Goal: Task Accomplishment & Management: Complete application form

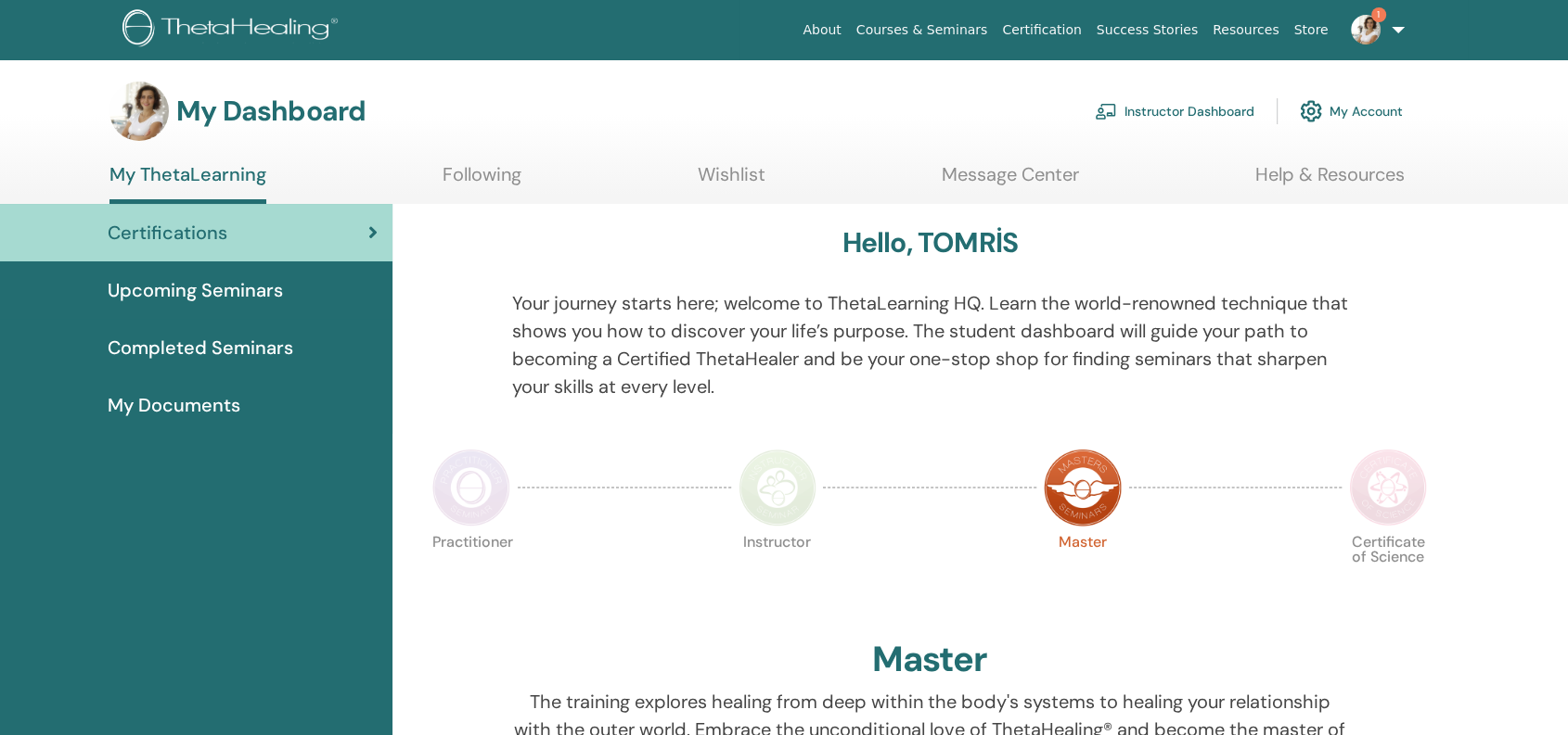
click at [1189, 102] on link "Instructor Dashboard" at bounding box center [1174, 110] width 160 height 40
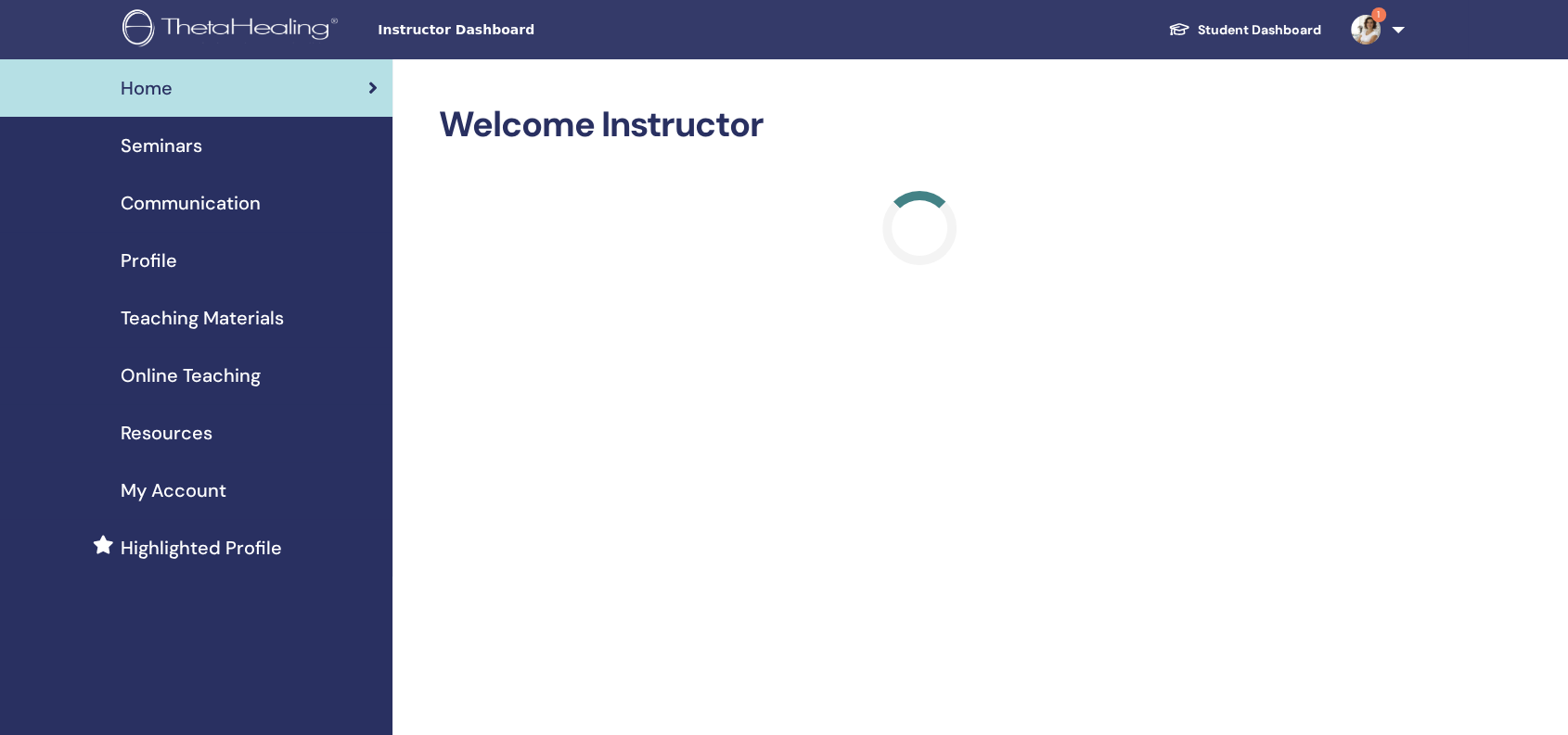
click at [159, 145] on span "Seminars" at bounding box center [161, 145] width 82 height 28
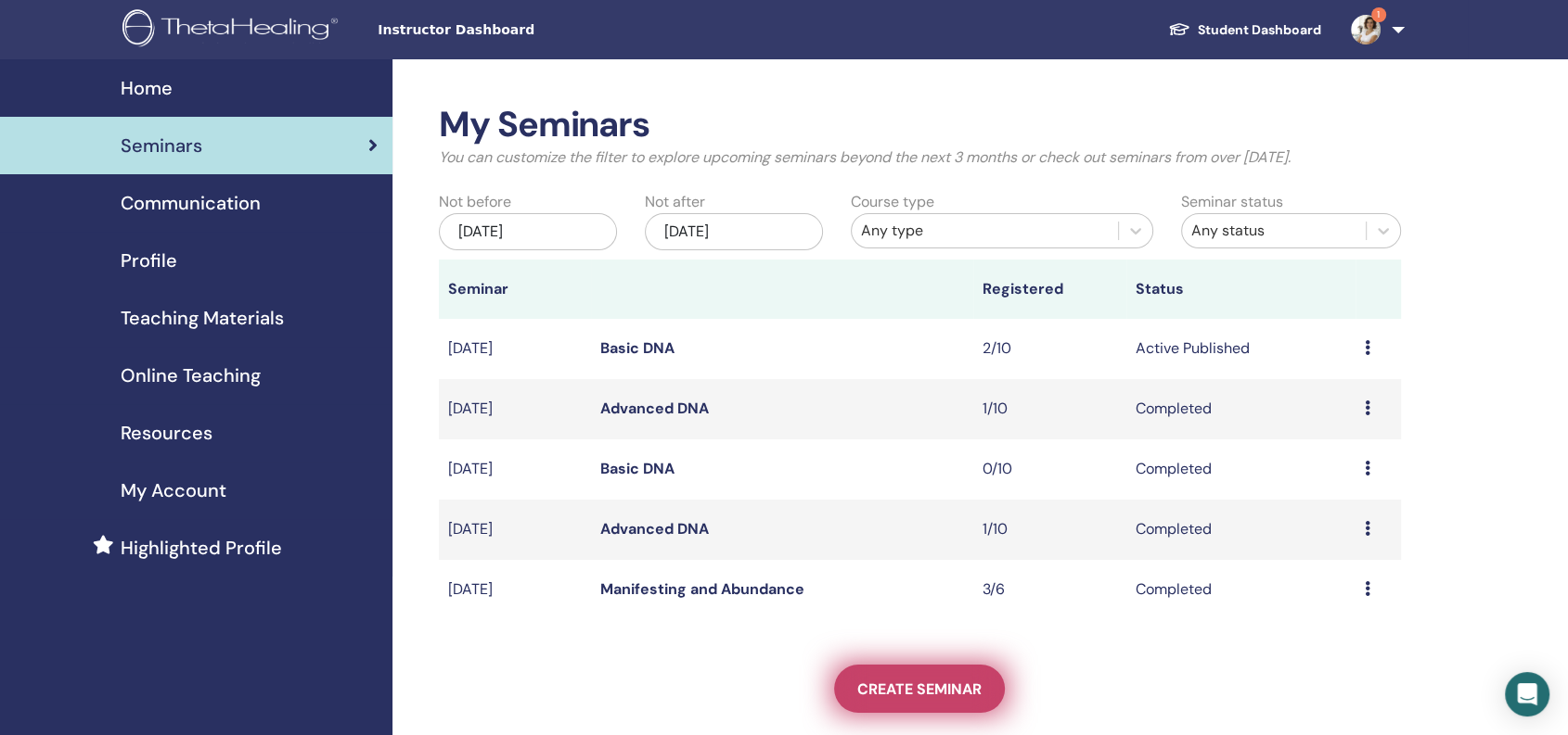
click at [916, 688] on span "Create seminar" at bounding box center [920, 690] width 124 height 20
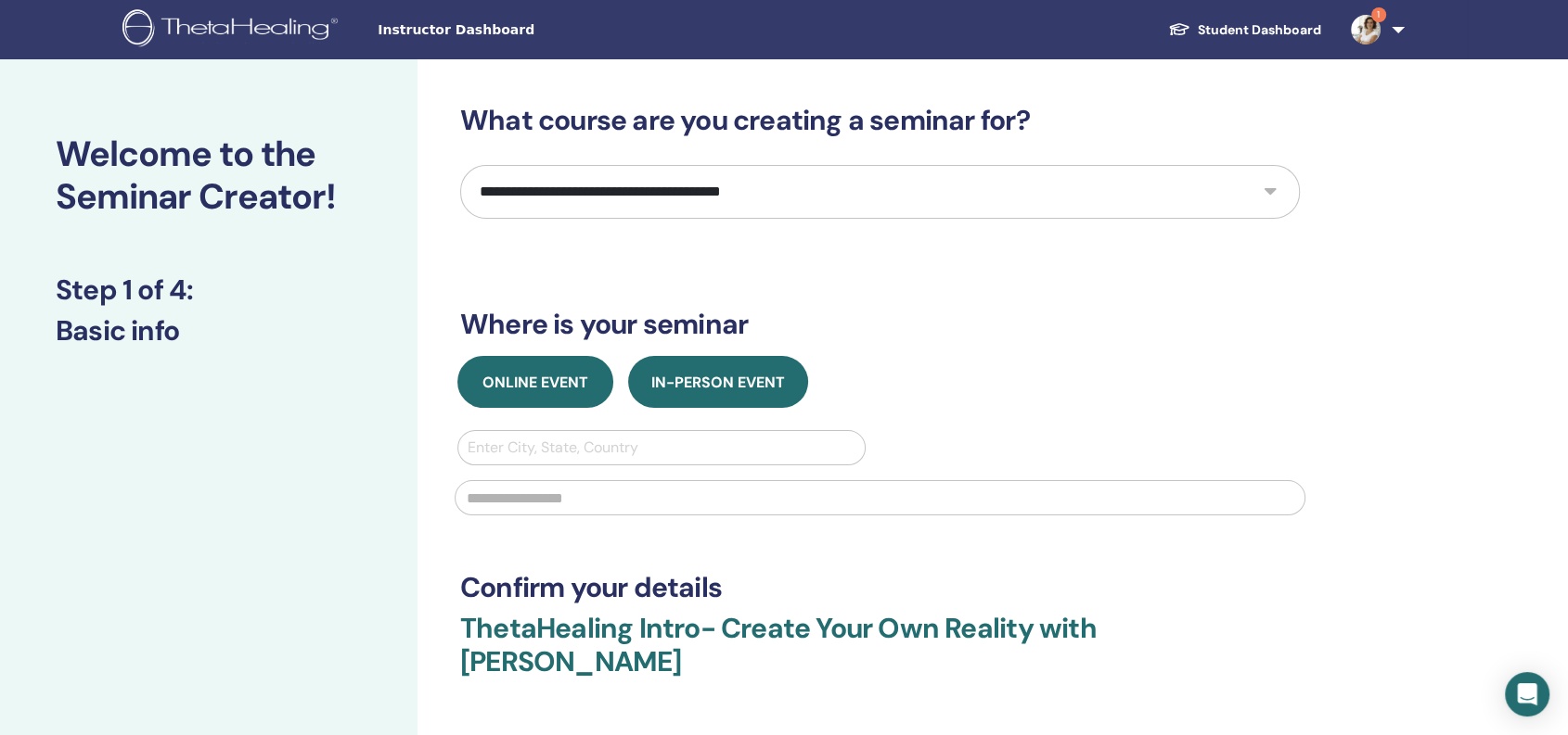
click at [510, 381] on span "Online Event" at bounding box center [535, 383] width 106 height 20
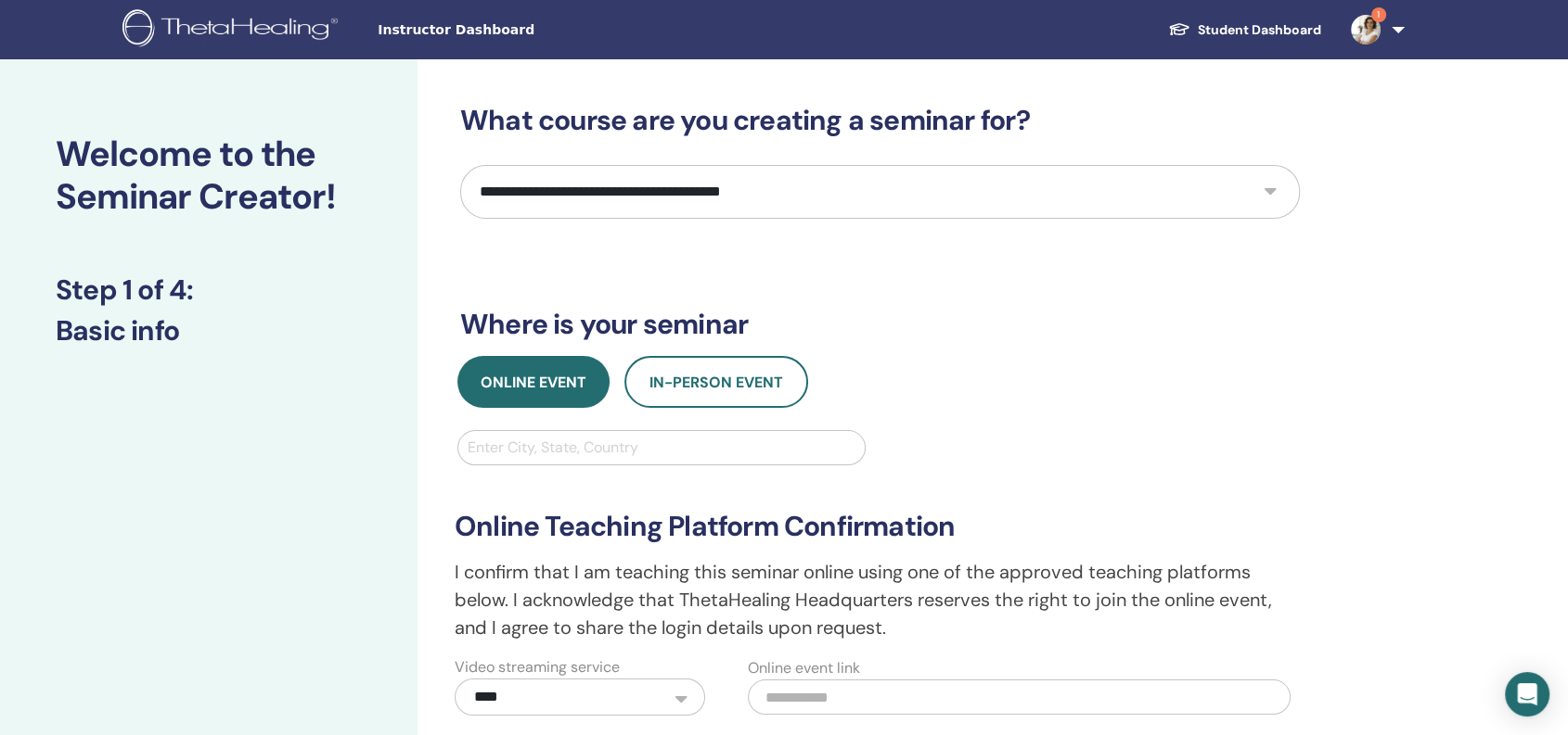
click at [527, 181] on select "**********" at bounding box center [879, 191] width 840 height 54
select select "**"
click at [460, 165] on select "**********" at bounding box center [879, 191] width 840 height 54
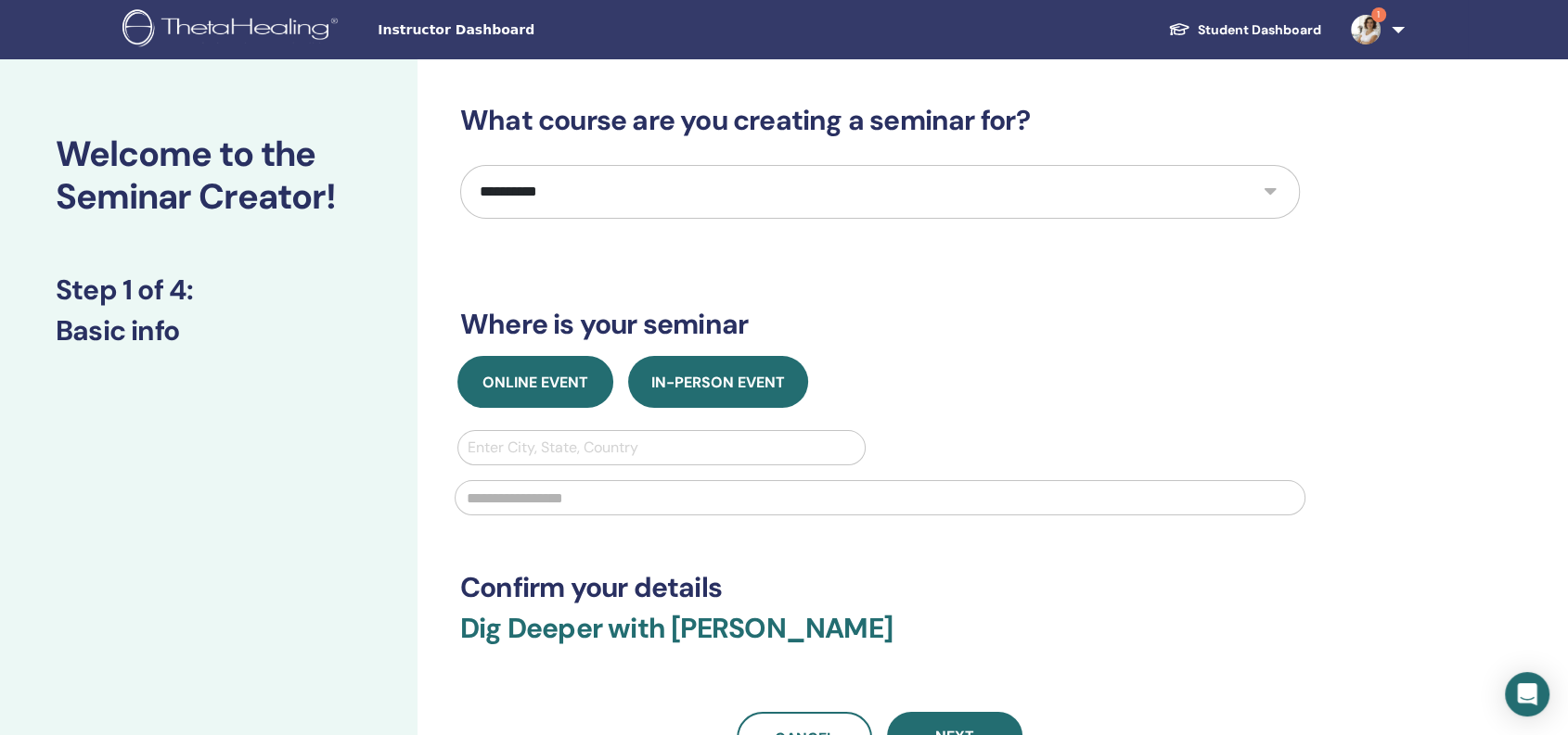
click at [548, 379] on span "Online Event" at bounding box center [535, 383] width 106 height 20
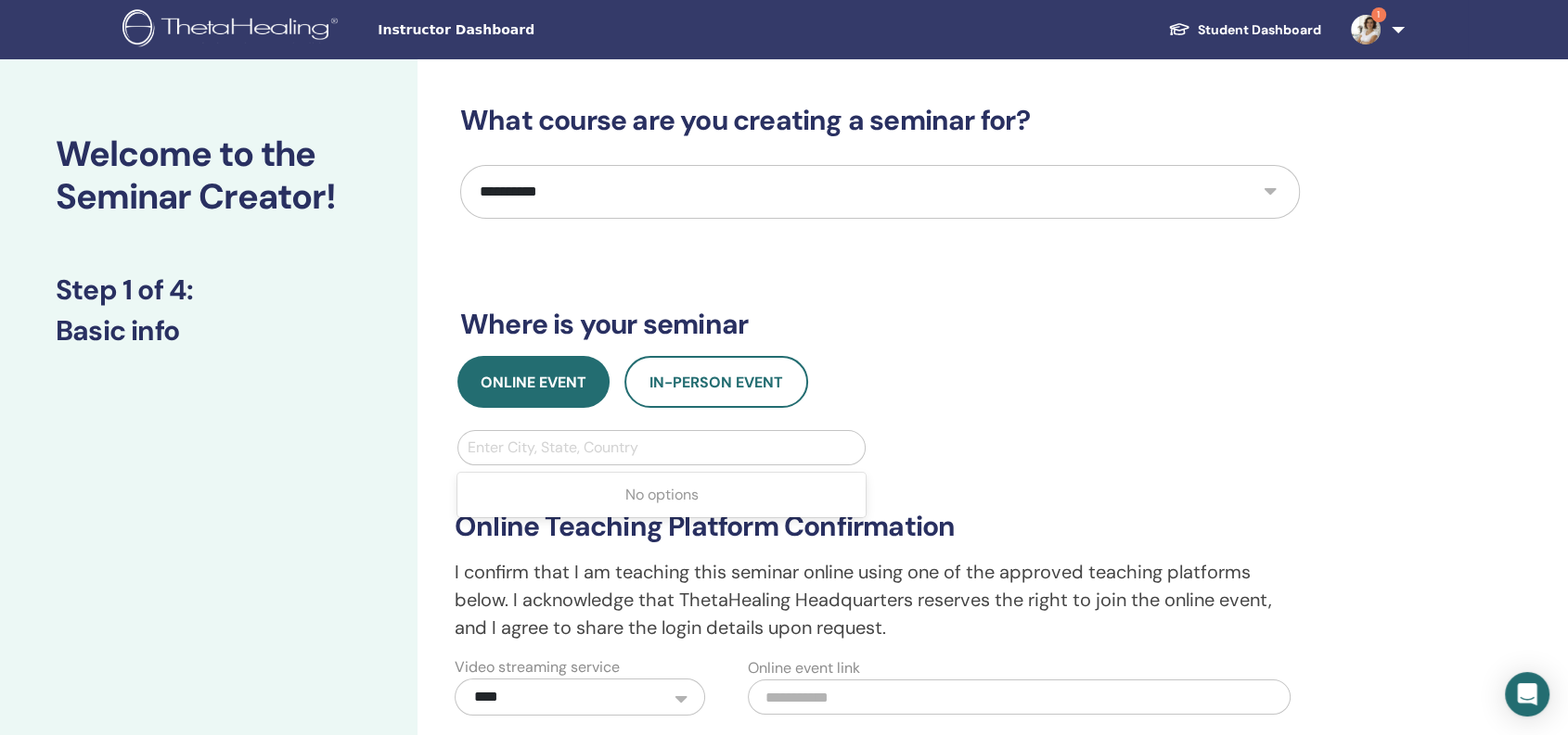
click at [548, 445] on div at bounding box center [661, 448] width 388 height 26
type input "***"
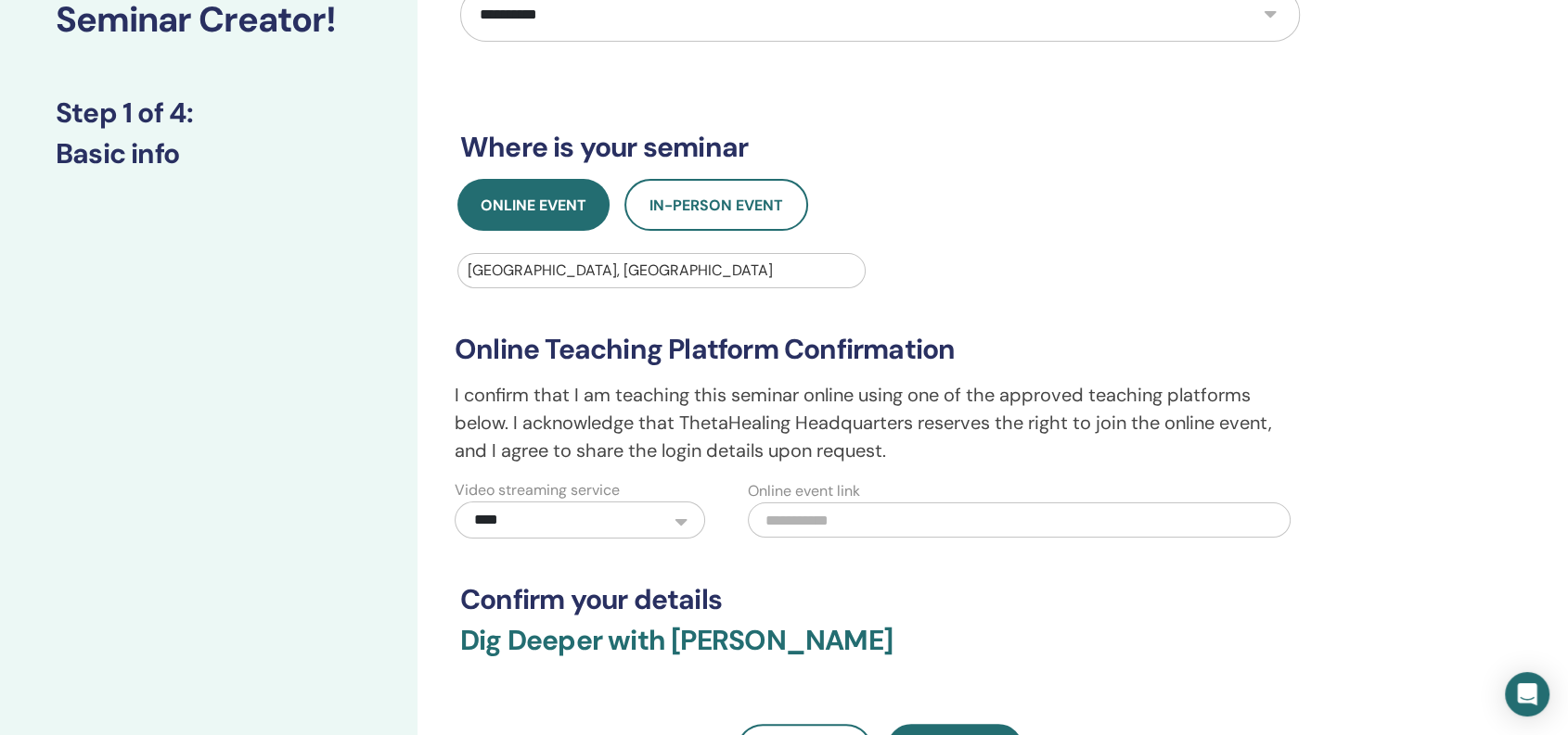
scroll to position [343, 0]
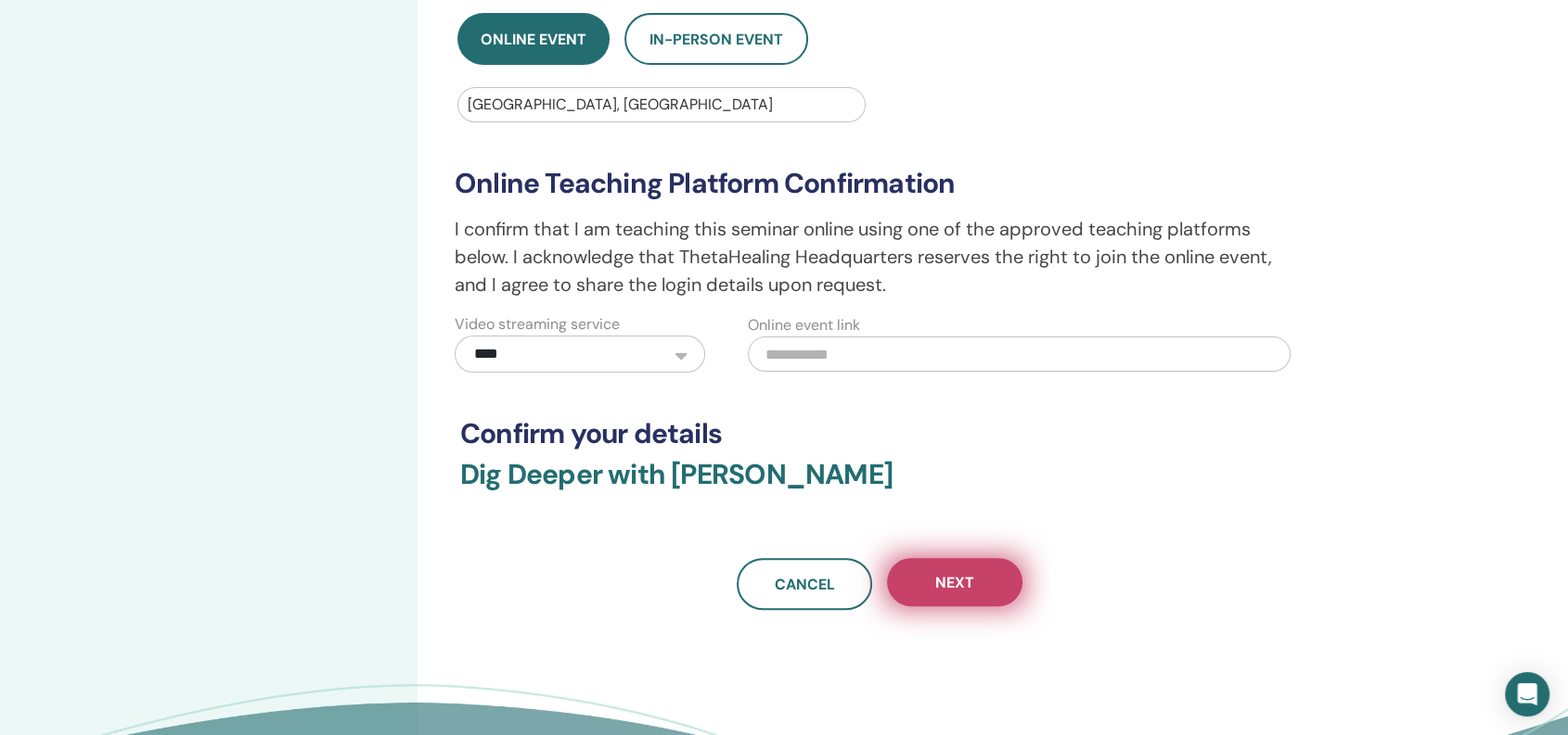
click at [959, 591] on span "Next" at bounding box center [954, 583] width 38 height 20
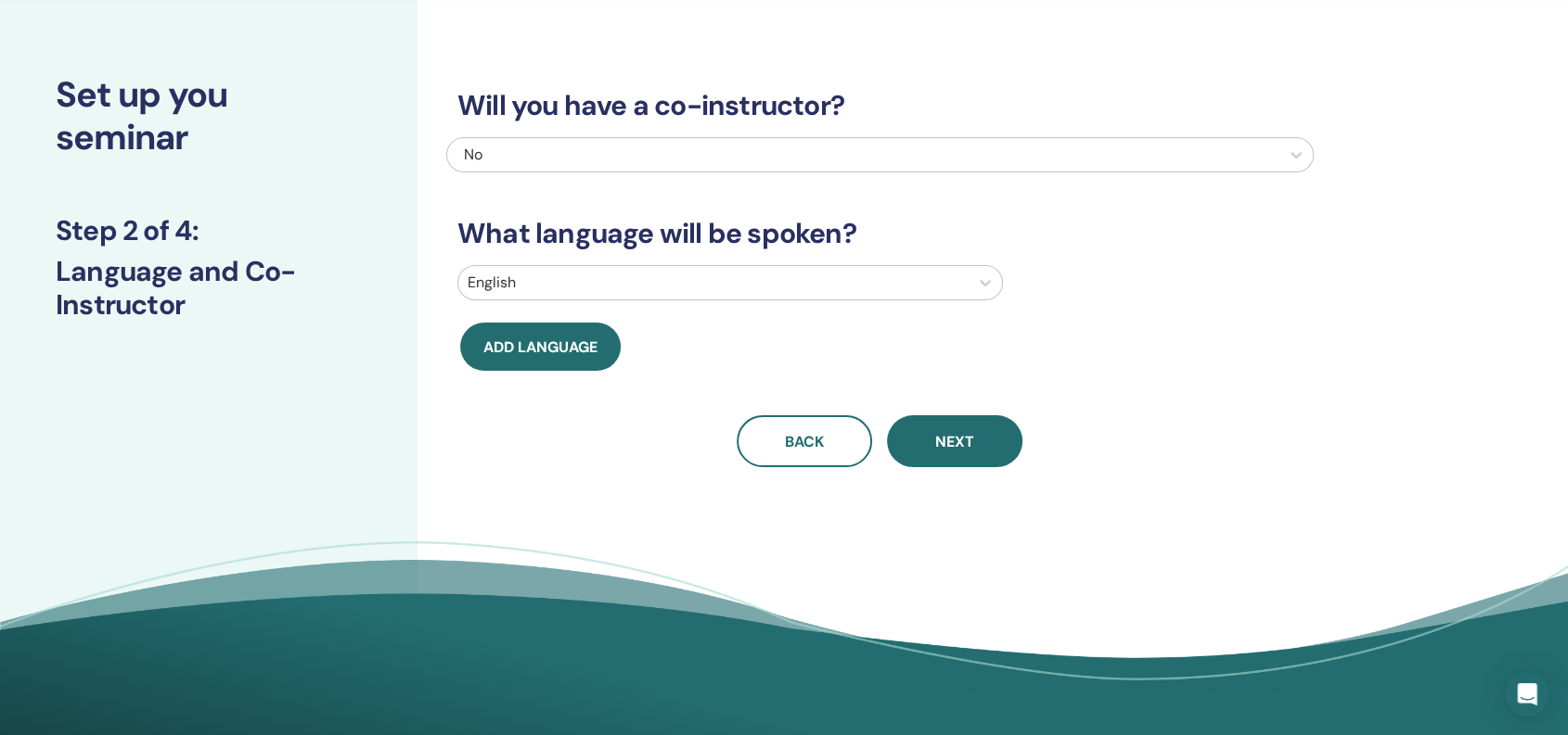
scroll to position [0, 0]
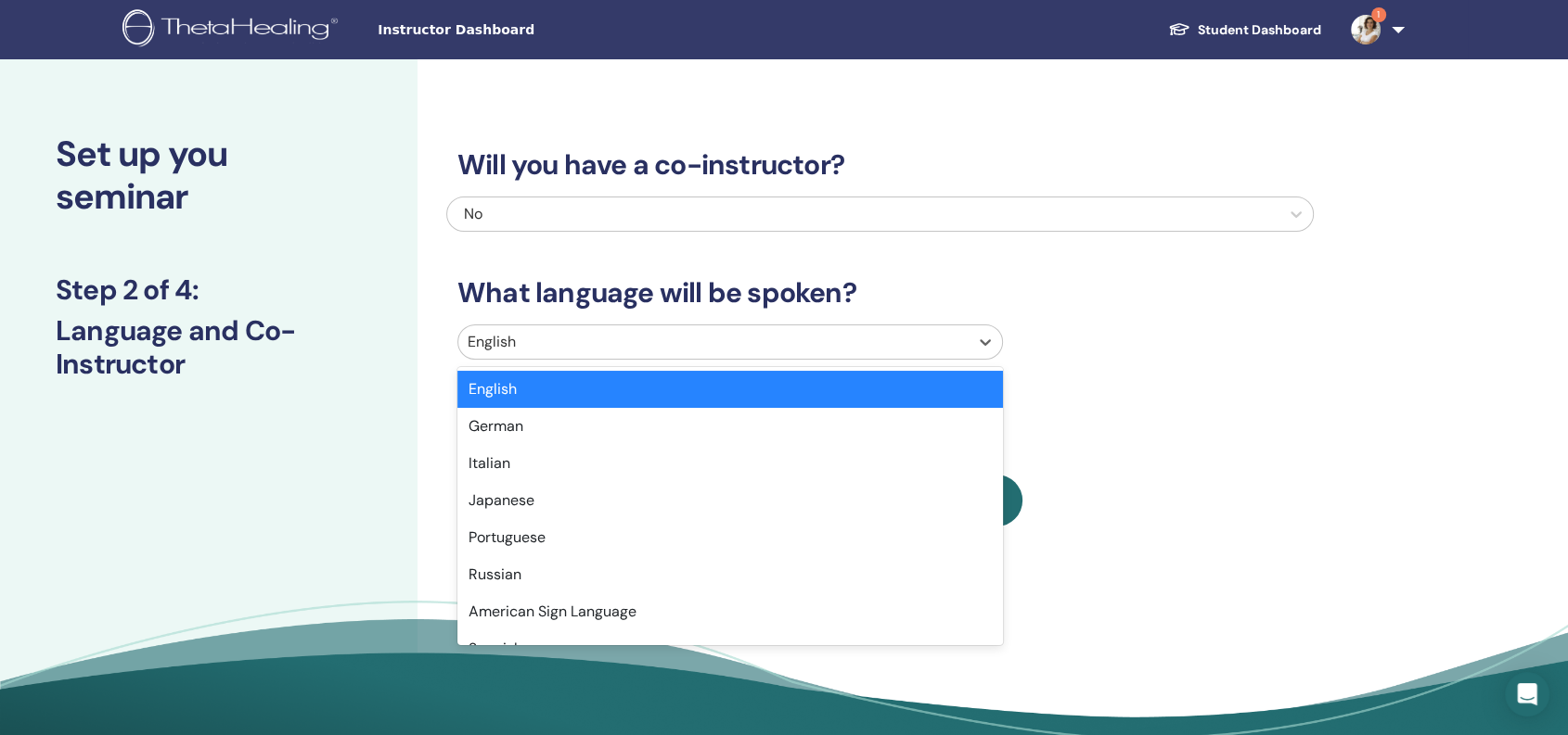
click at [584, 332] on div at bounding box center [713, 342] width 491 height 26
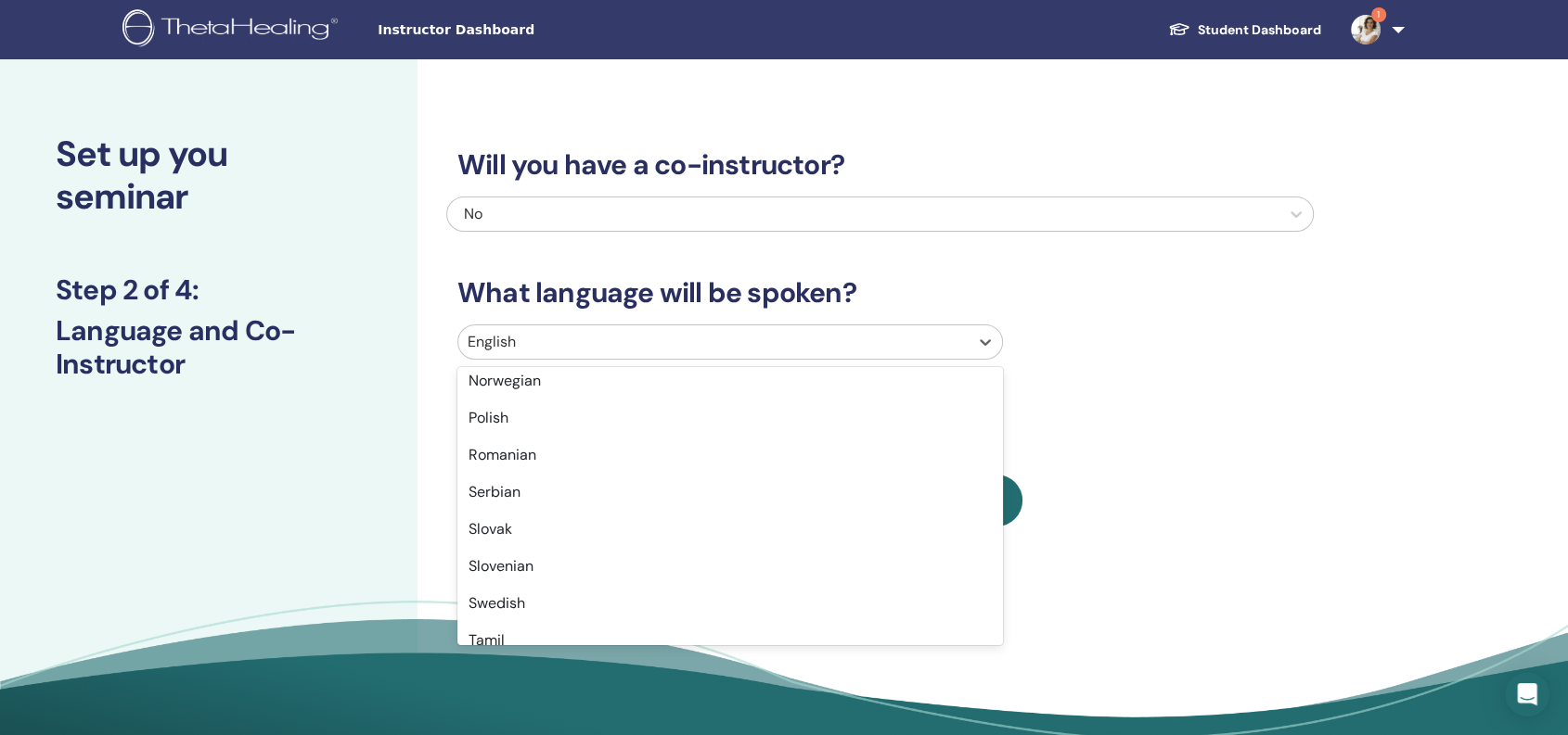
scroll to position [1472, 0]
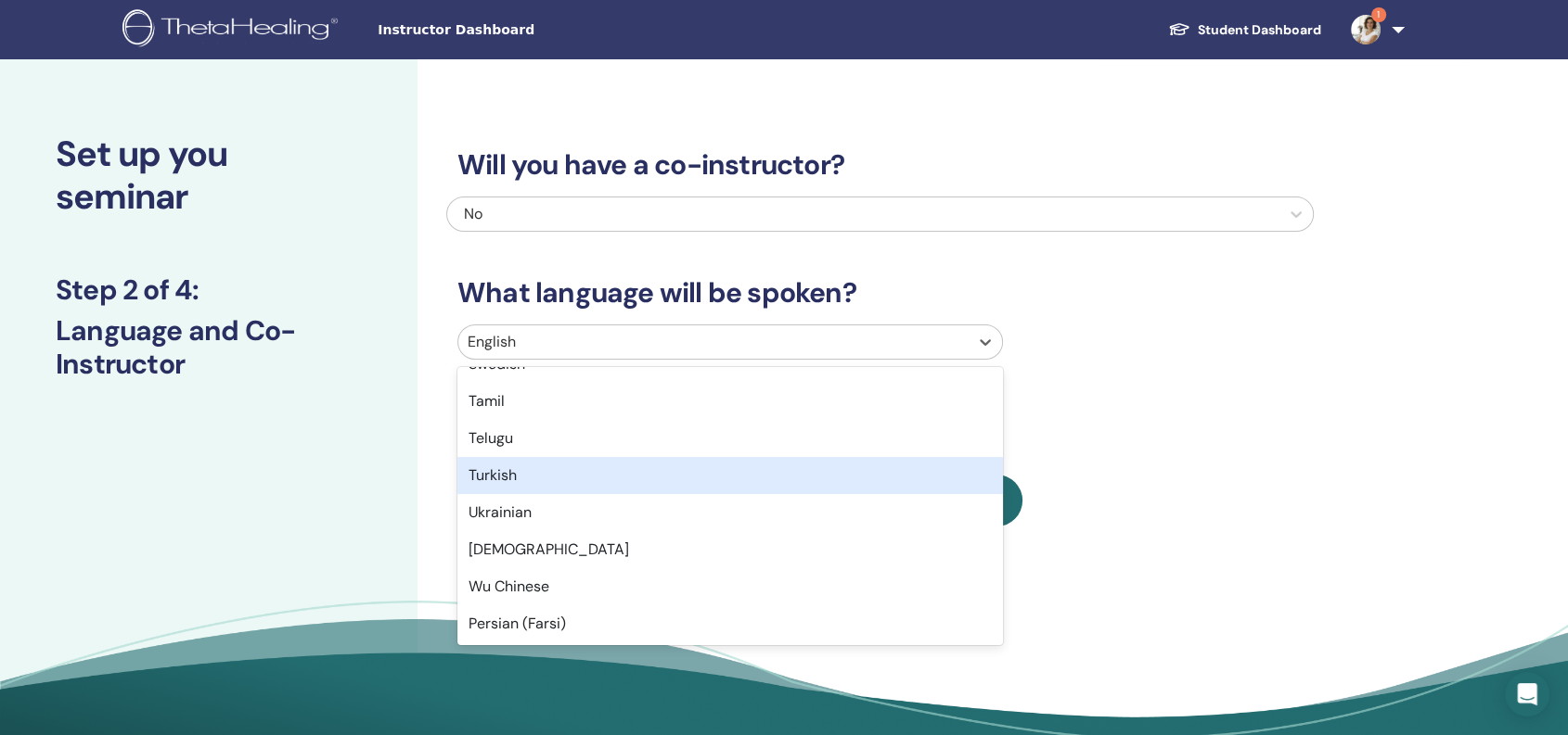
click at [526, 472] on div "Turkish" at bounding box center [729, 476] width 546 height 37
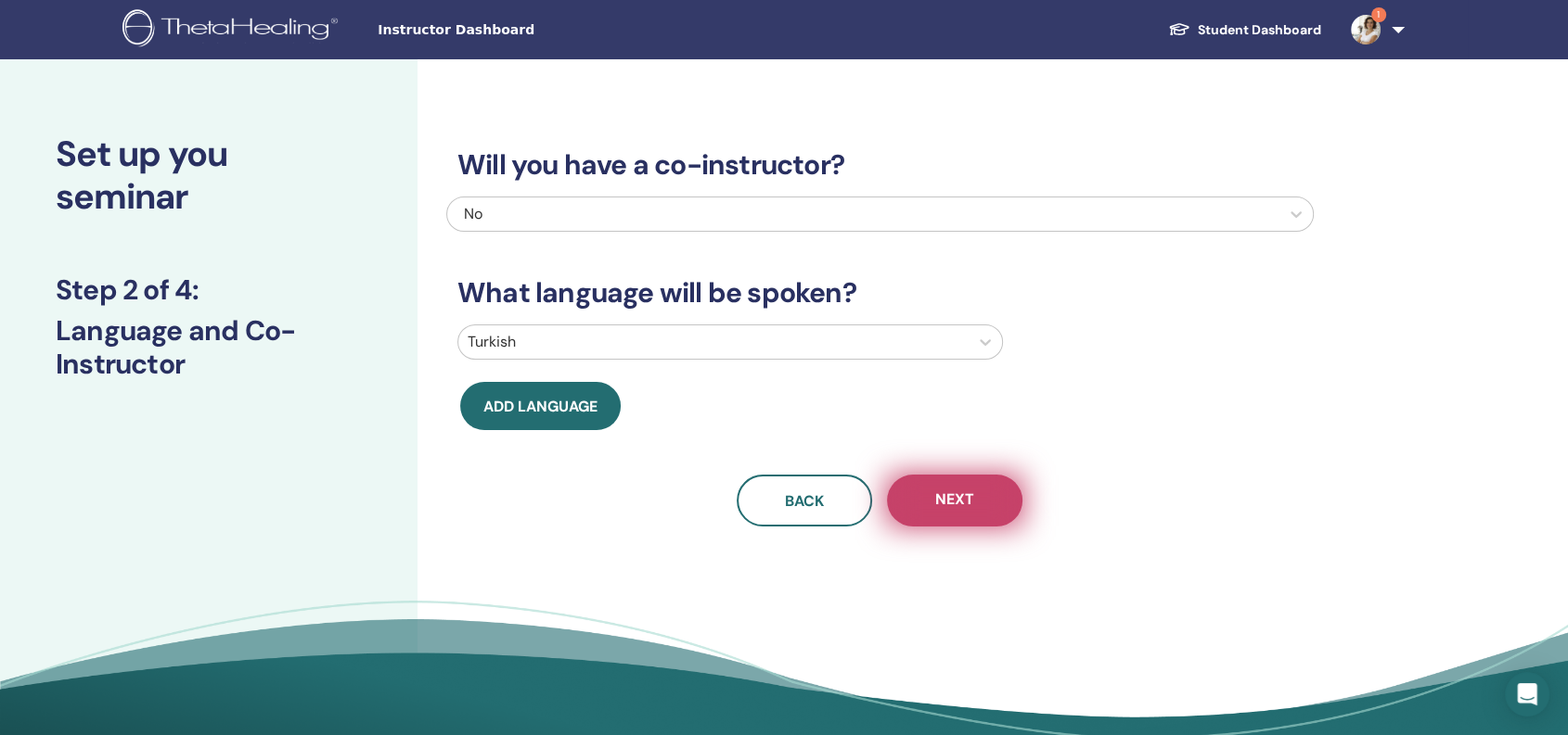
click at [979, 499] on button "Next" at bounding box center [954, 500] width 135 height 52
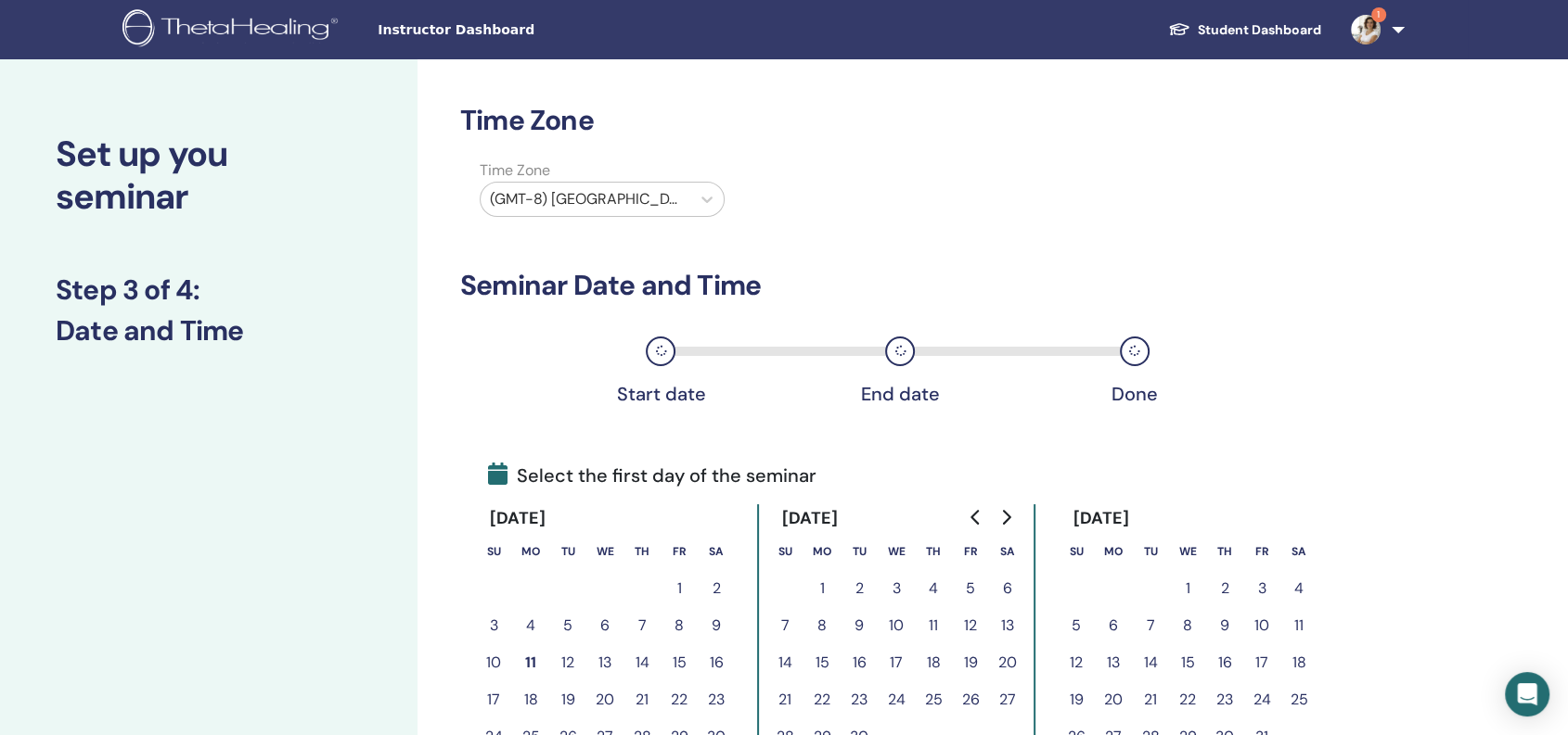
click at [582, 208] on div at bounding box center [585, 199] width 191 height 26
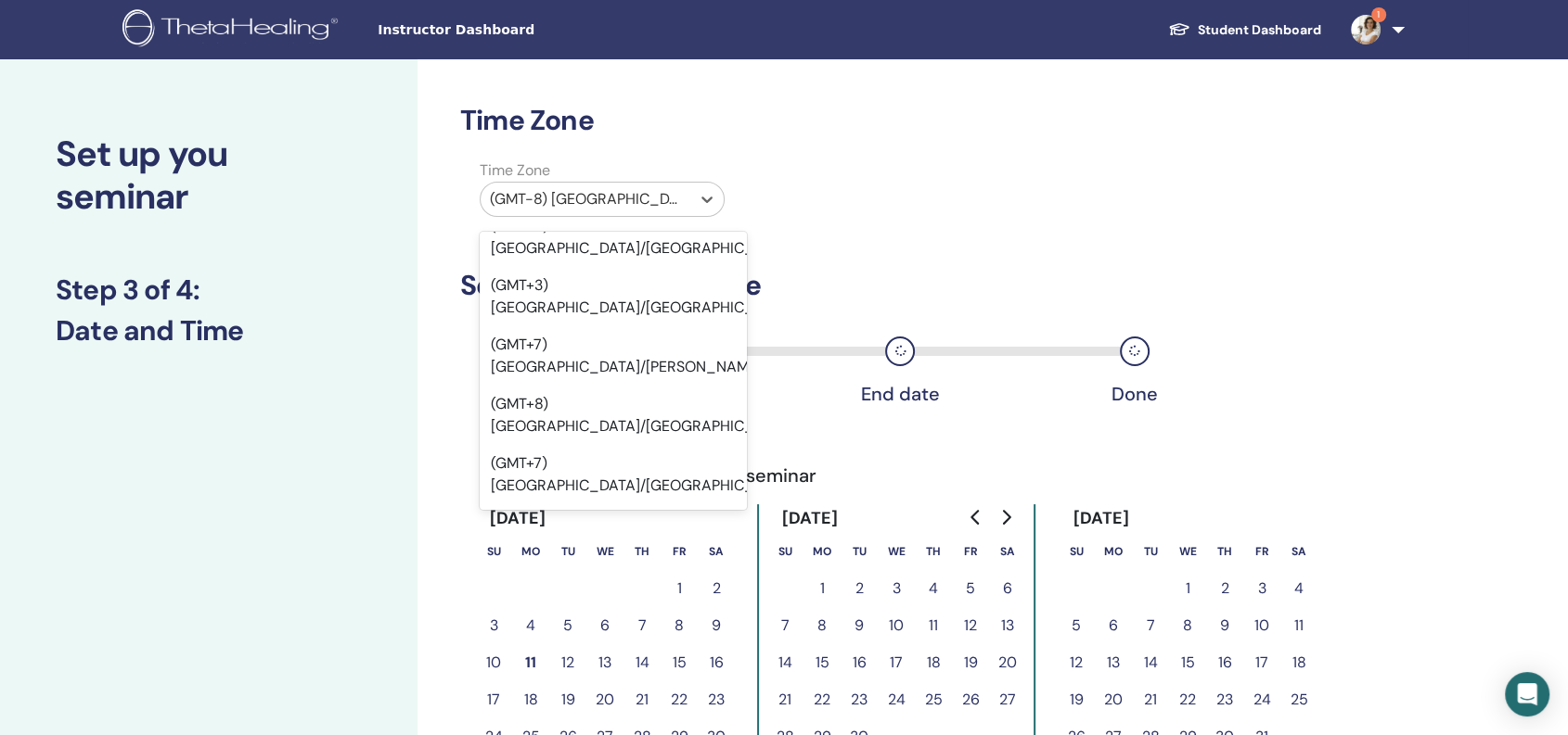
scroll to position [17513, 0]
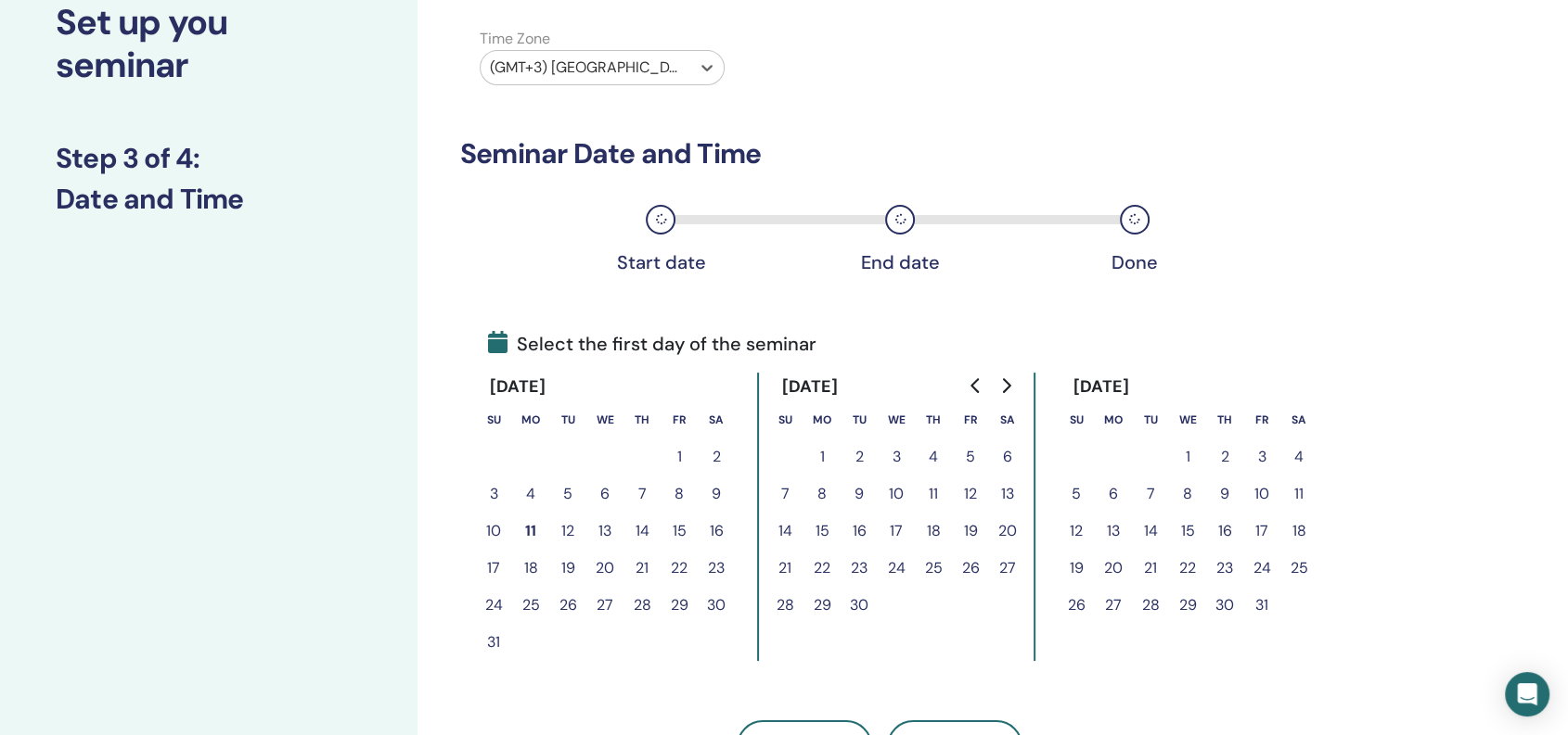
scroll to position [171, 0]
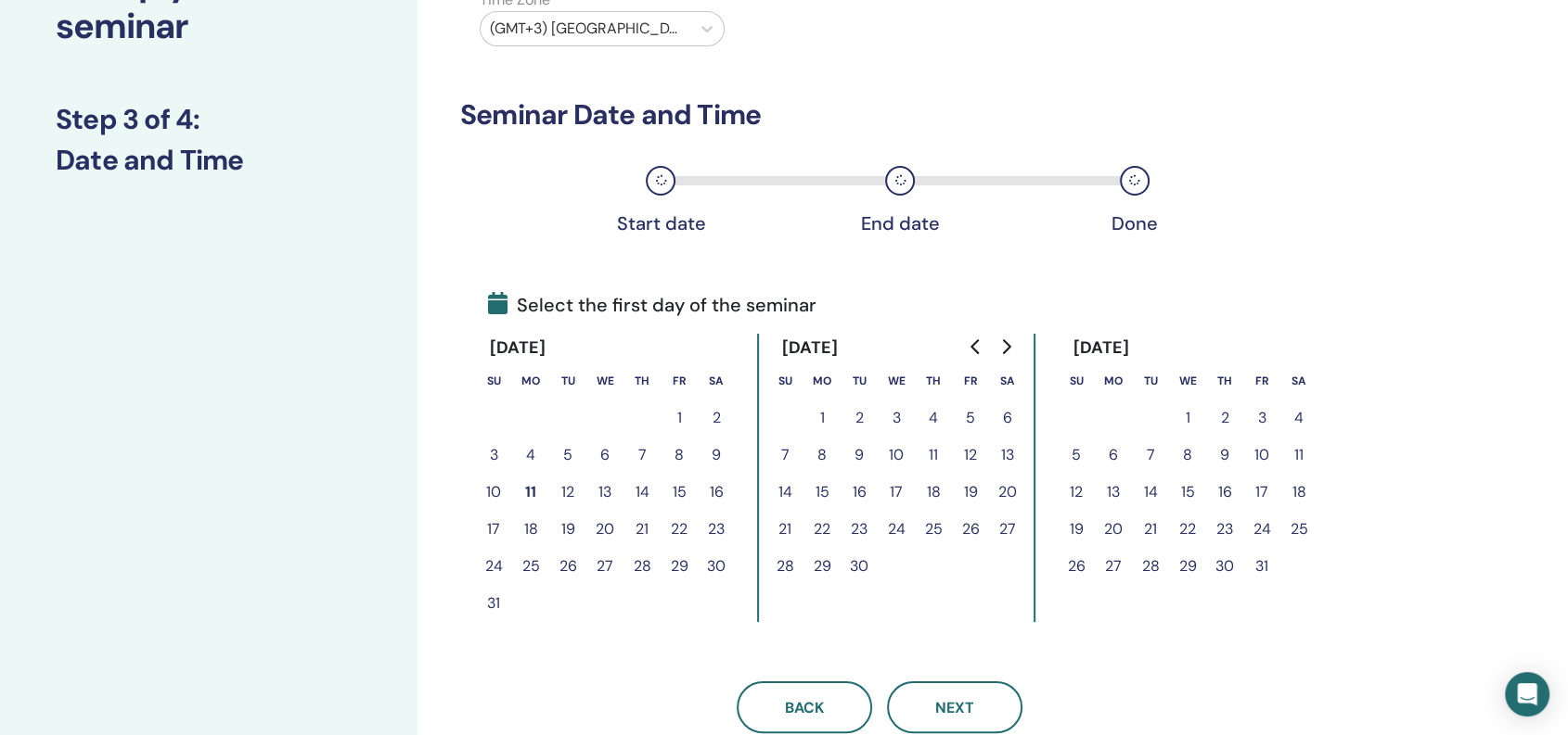
click at [532, 526] on button "18" at bounding box center [531, 530] width 37 height 37
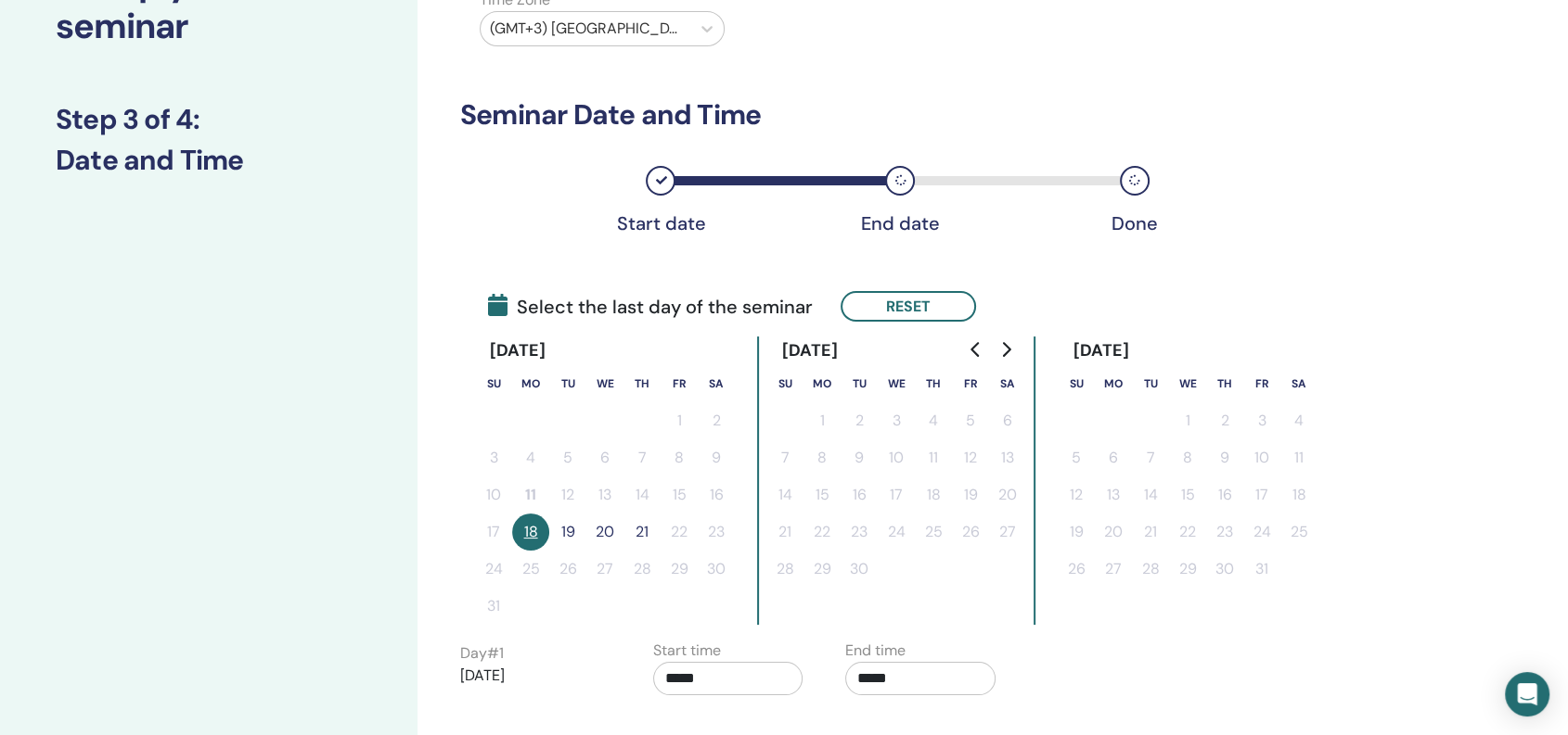
click at [563, 525] on button "19" at bounding box center [567, 533] width 37 height 37
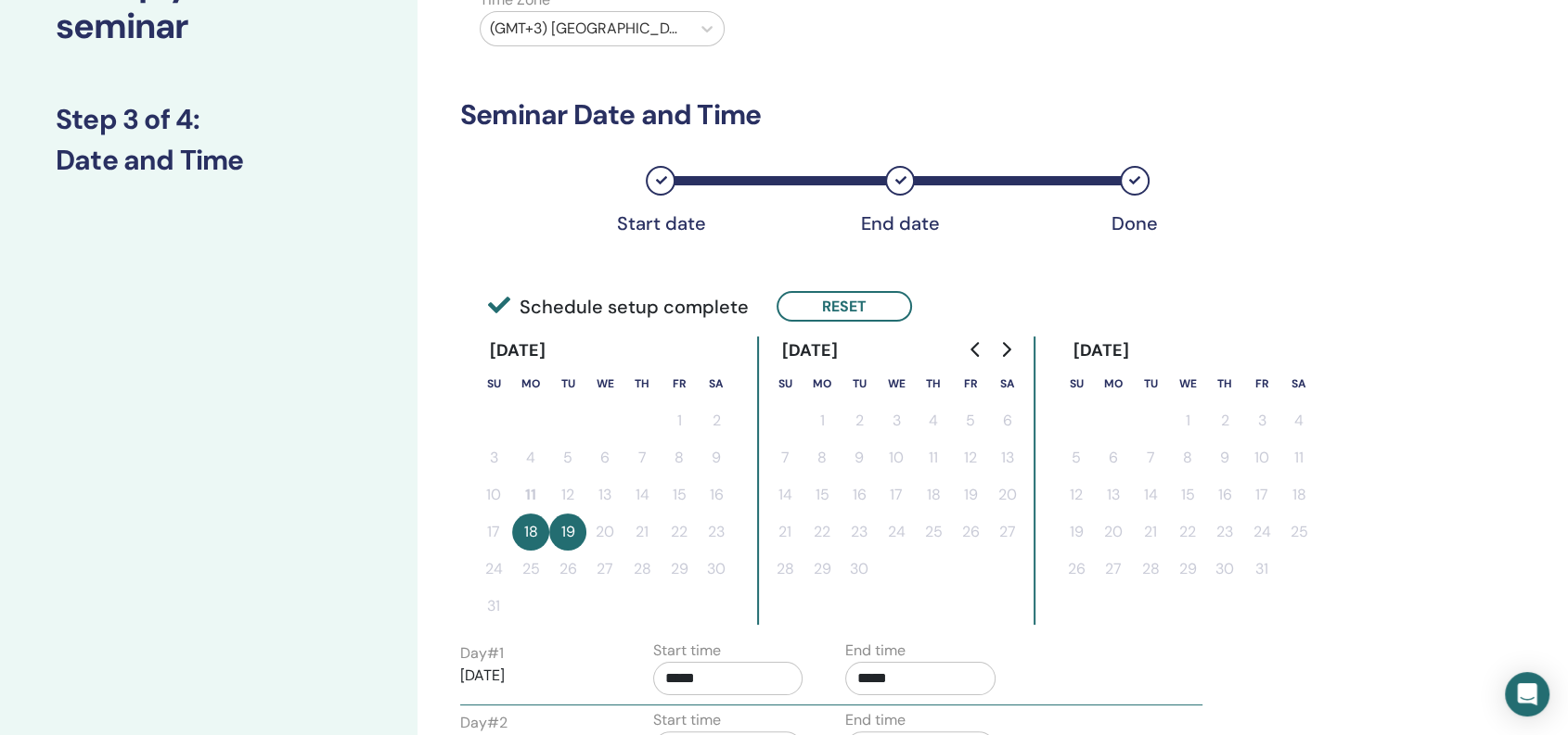
click at [534, 532] on button "18" at bounding box center [531, 533] width 37 height 37
click at [874, 302] on button "Reset" at bounding box center [844, 306] width 135 height 31
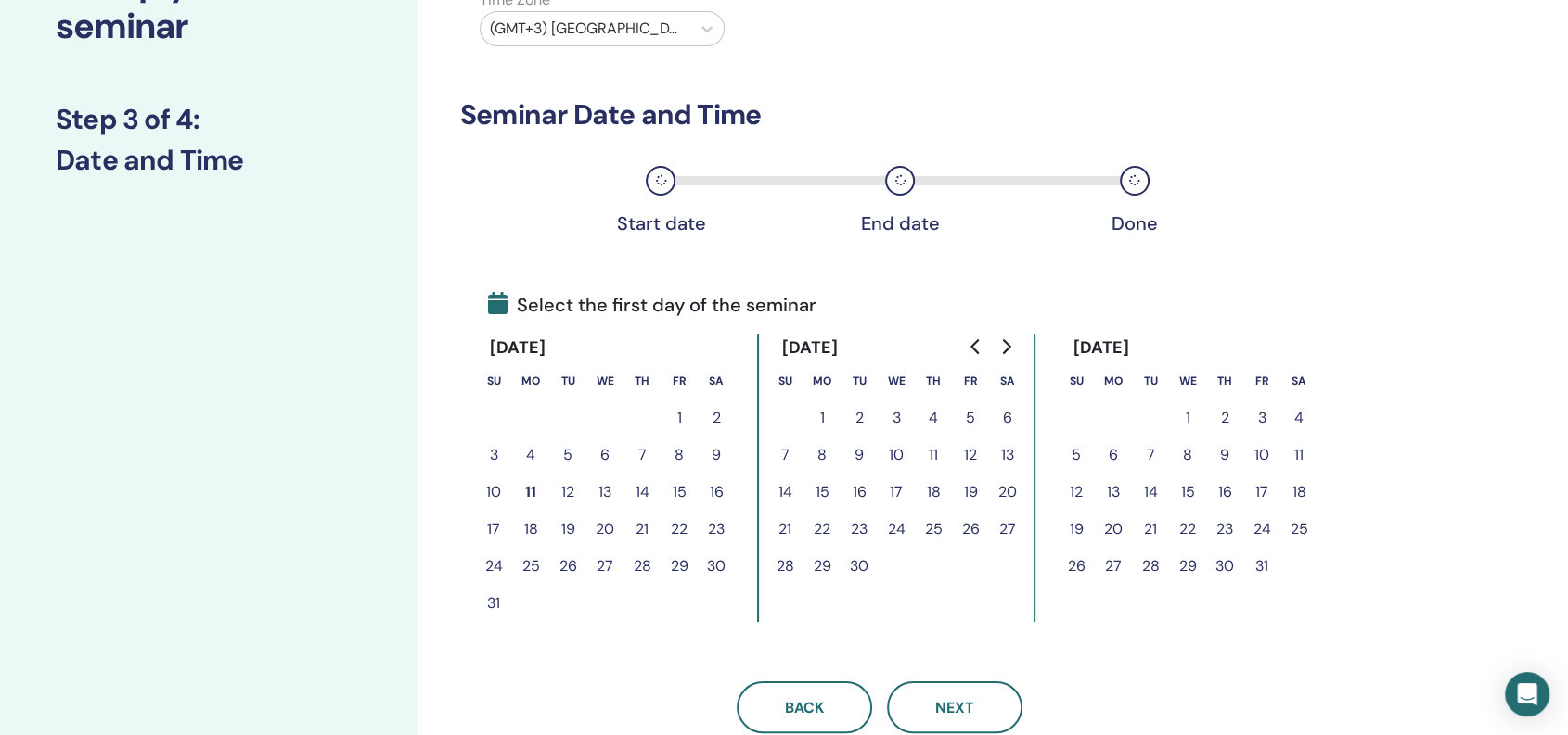
click at [567, 528] on button "19" at bounding box center [567, 530] width 37 height 37
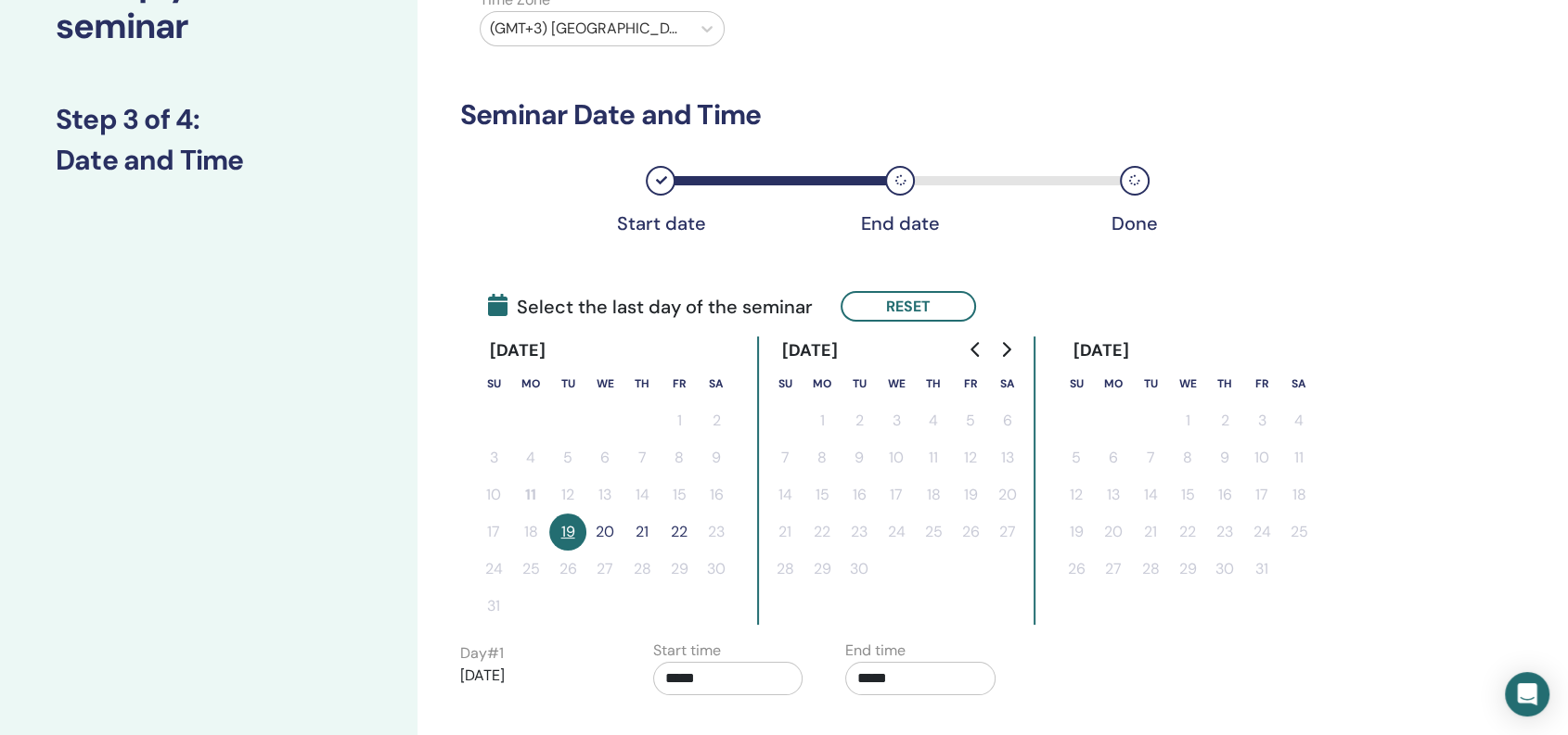
click at [605, 523] on button "20" at bounding box center [605, 533] width 37 height 37
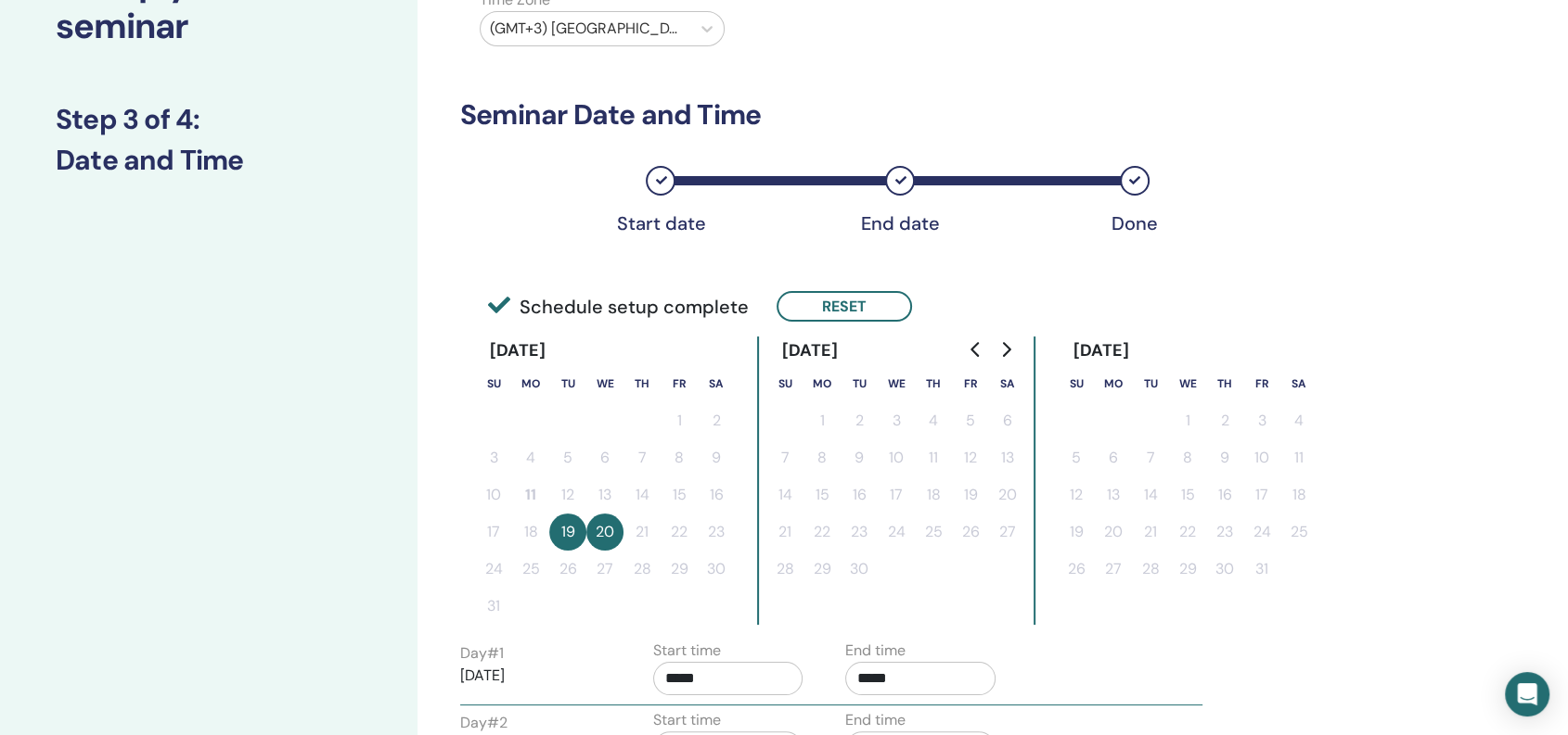
scroll to position [343, 0]
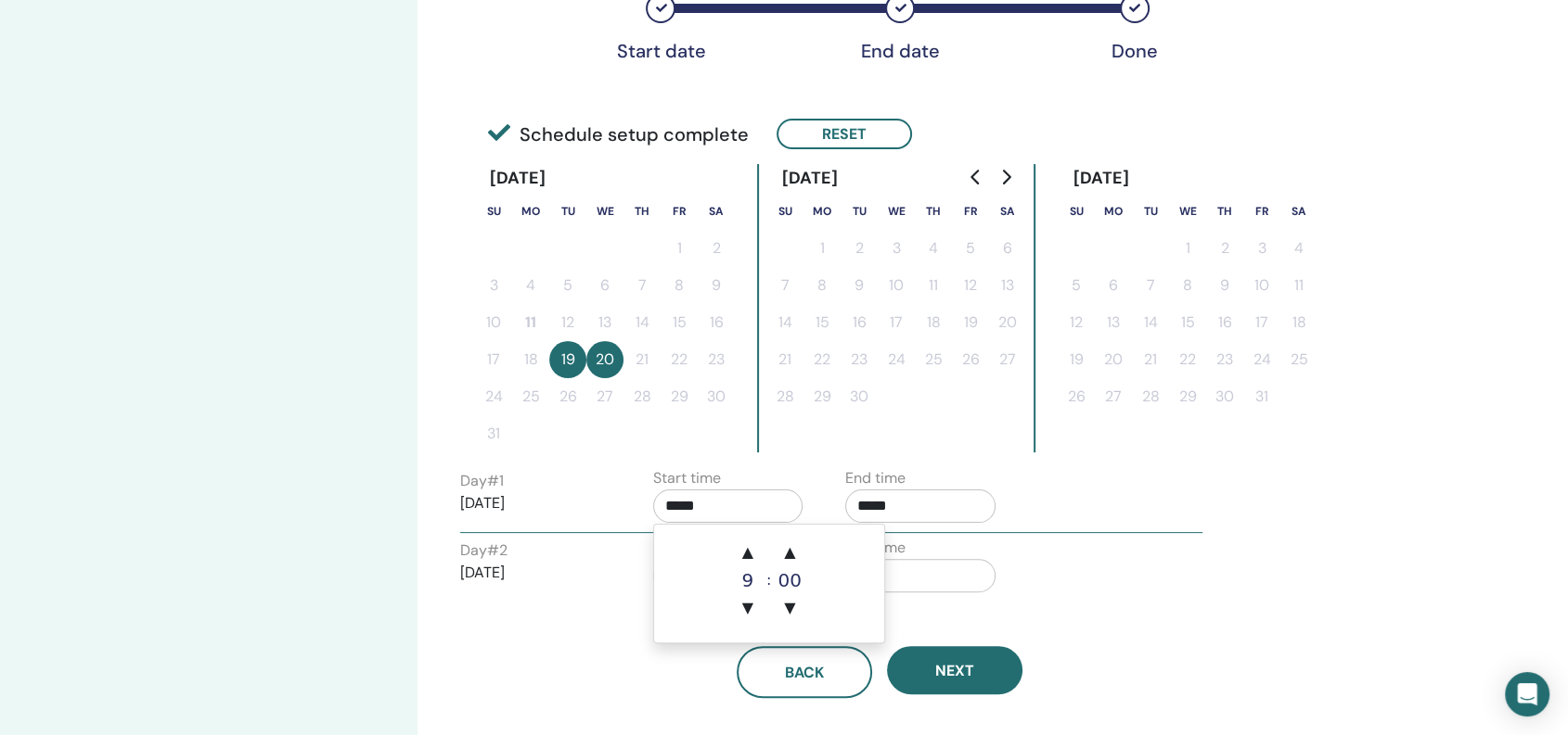
click at [719, 506] on input "*****" at bounding box center [728, 506] width 150 height 34
click at [750, 551] on span "▲" at bounding box center [748, 552] width 37 height 37
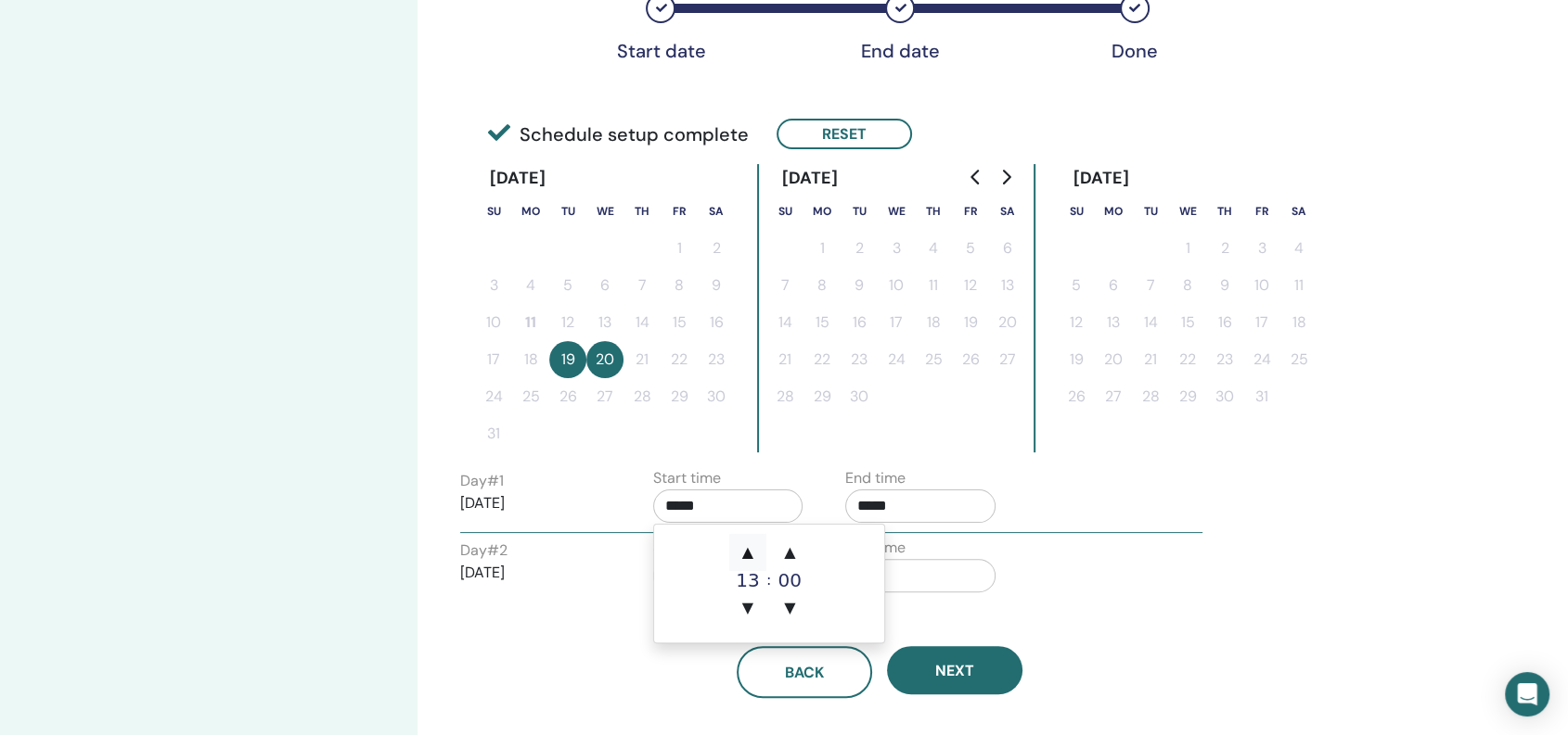
click at [750, 551] on span "▲" at bounding box center [748, 552] width 37 height 37
type input "*****"
click at [750, 550] on span "▲" at bounding box center [748, 552] width 37 height 37
click at [750, 548] on span "▲" at bounding box center [748, 552] width 37 height 37
click at [750, 551] on span "▲" at bounding box center [748, 552] width 37 height 37
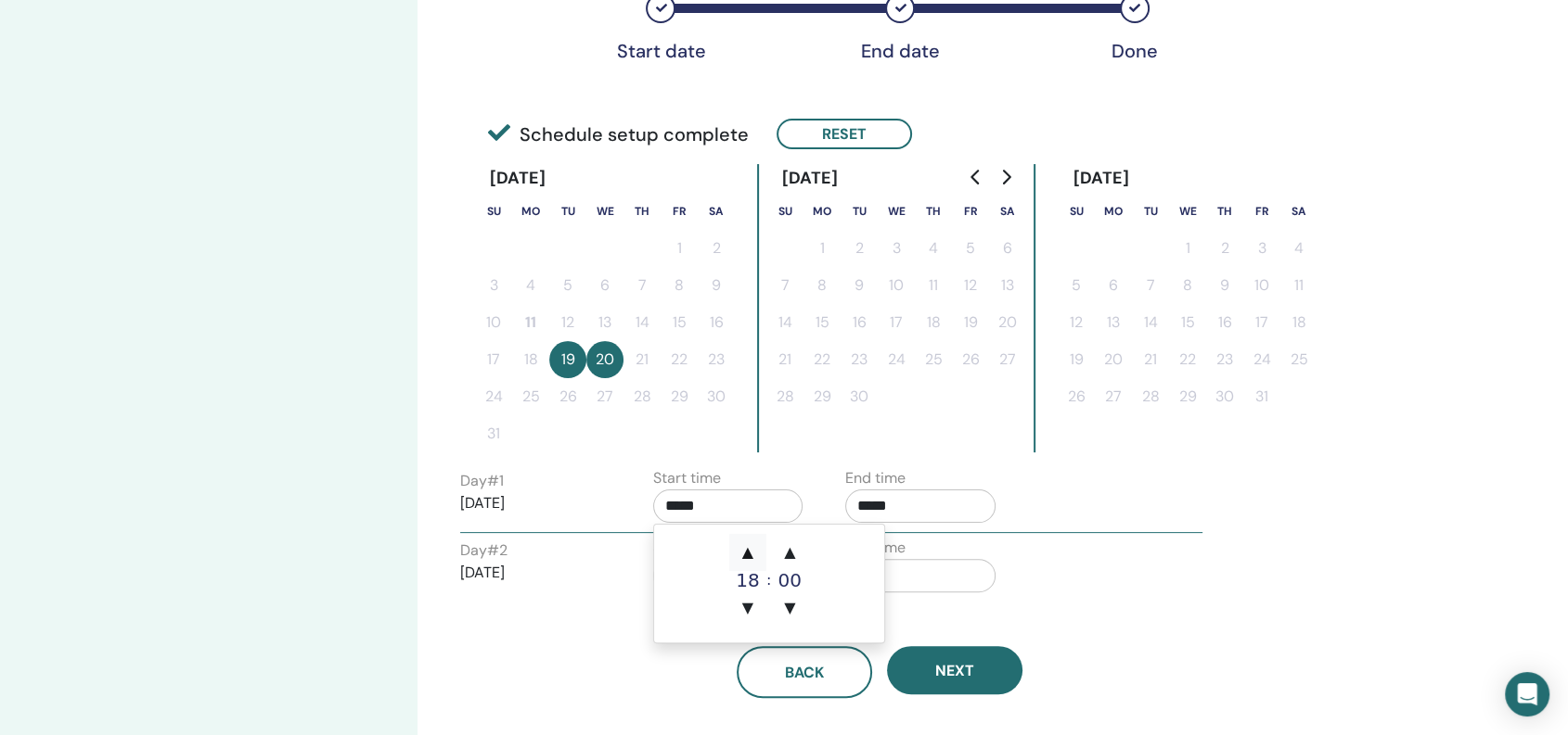
click at [750, 551] on span "▲" at bounding box center [748, 552] width 37 height 37
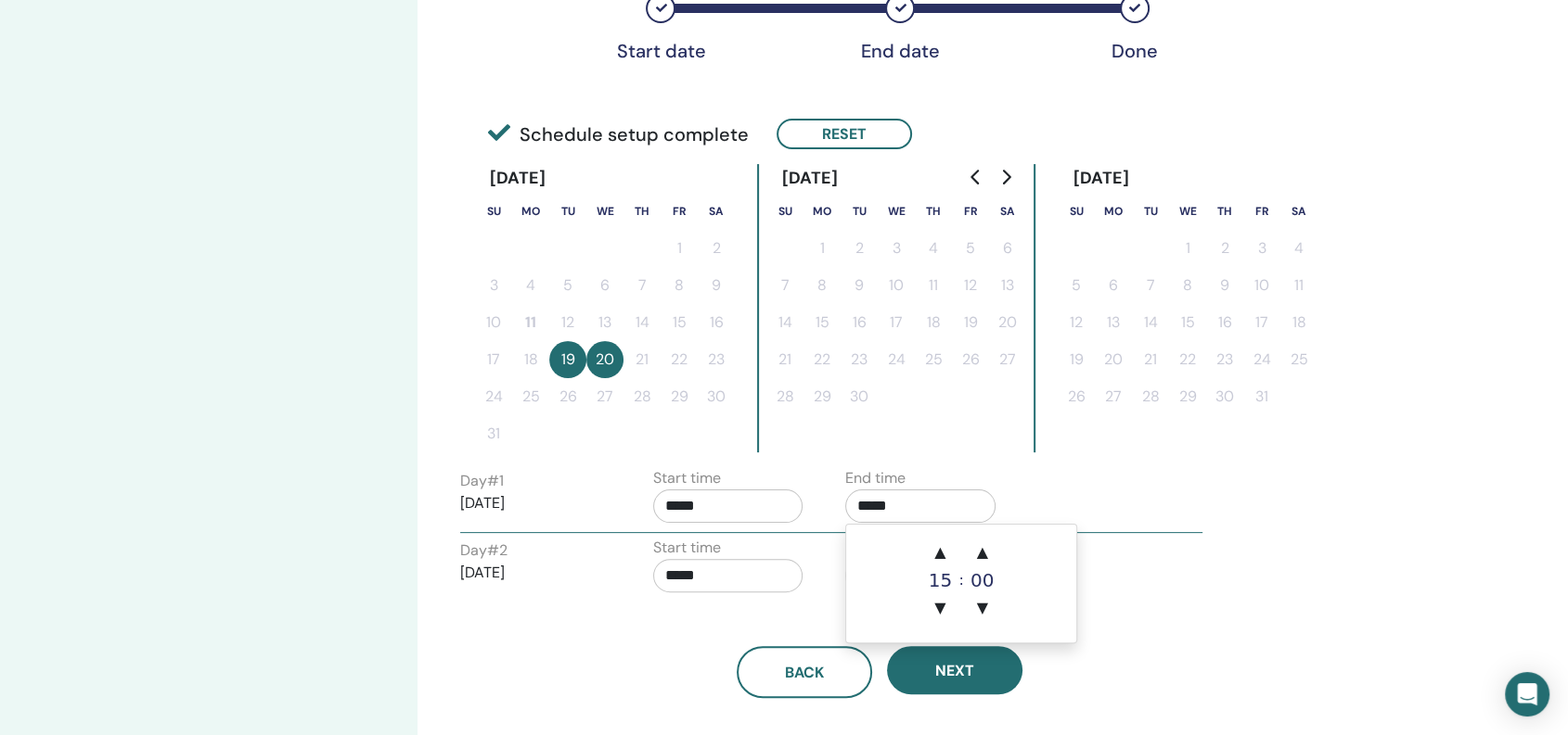
click at [864, 497] on input "*****" at bounding box center [920, 506] width 150 height 34
click at [938, 551] on span "▲" at bounding box center [939, 552] width 37 height 37
click at [938, 550] on span "▲" at bounding box center [939, 552] width 37 height 37
click at [938, 549] on span "▲" at bounding box center [939, 552] width 37 height 37
click at [939, 549] on span "▲" at bounding box center [939, 552] width 37 height 37
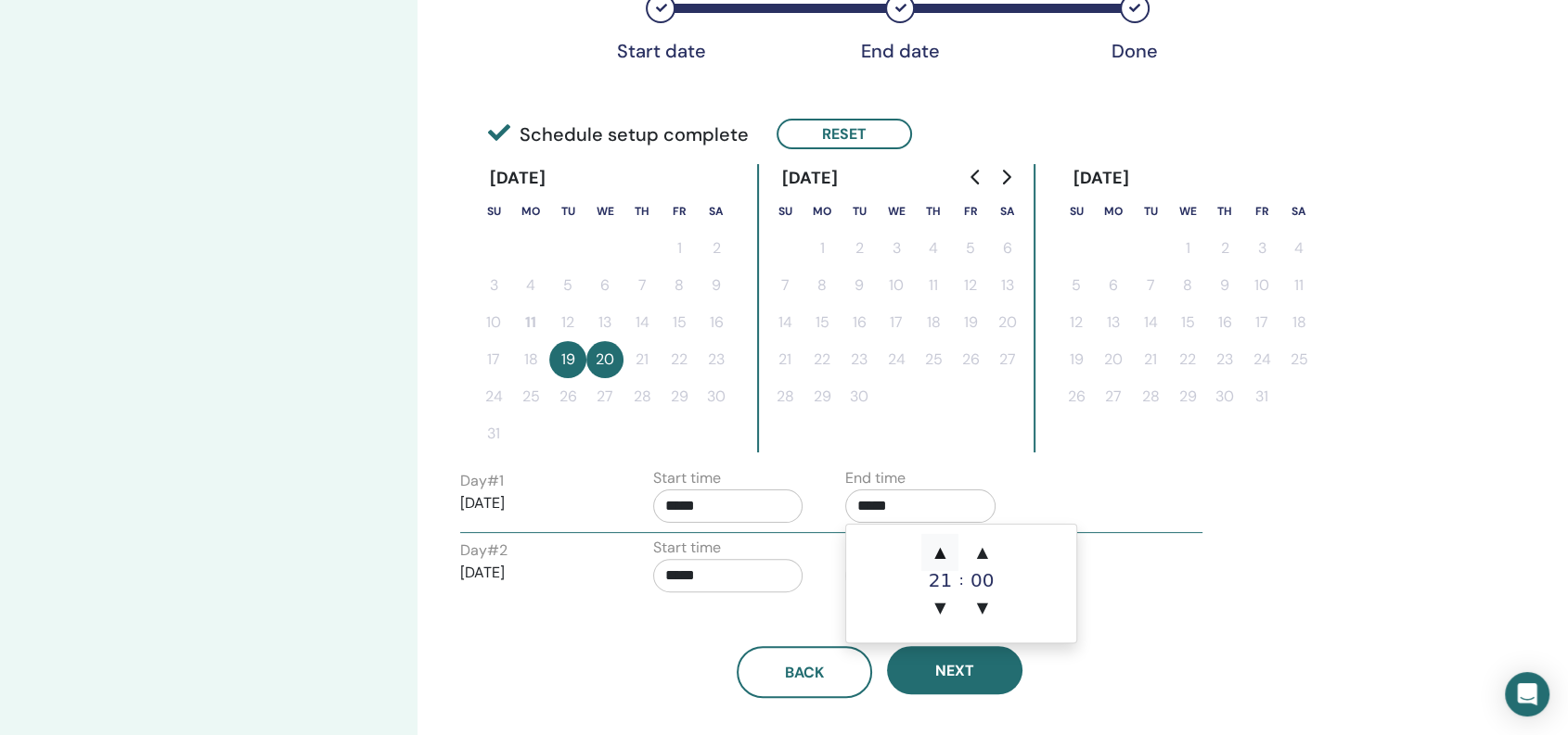
click at [939, 549] on span "▲" at bounding box center [939, 552] width 37 height 37
click at [937, 549] on span "▲" at bounding box center [939, 552] width 37 height 37
click at [975, 607] on span "▼" at bounding box center [983, 609] width 37 height 37
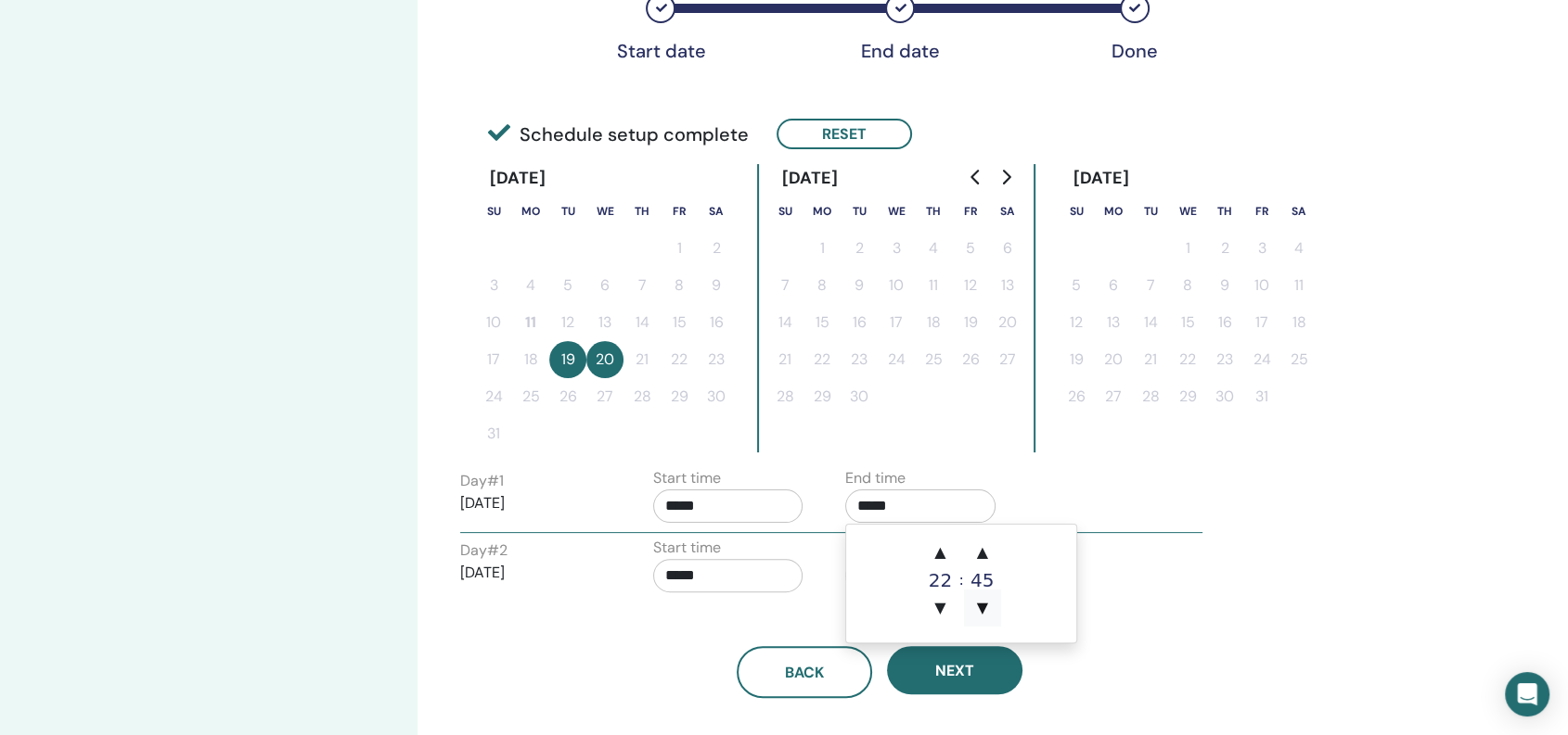
click at [975, 607] on span "▼" at bounding box center [983, 609] width 37 height 37
click at [975, 604] on span "▼" at bounding box center [983, 609] width 37 height 37
click at [976, 604] on span "▼" at bounding box center [983, 609] width 37 height 37
click at [940, 554] on span "▲" at bounding box center [939, 552] width 37 height 37
type input "*****"
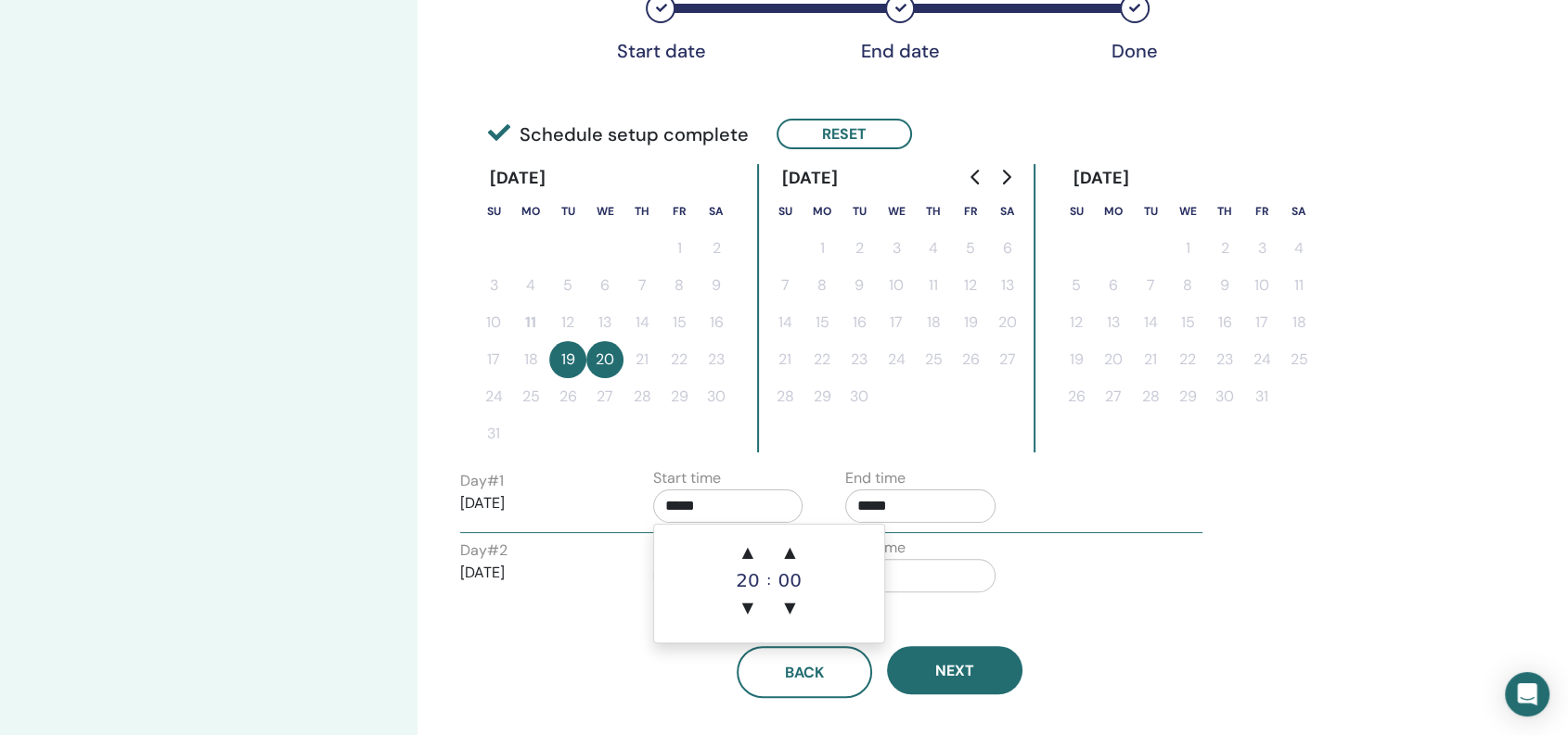
click at [699, 492] on input "*****" at bounding box center [728, 506] width 150 height 34
click at [754, 554] on span "▲" at bounding box center [748, 552] width 37 height 37
click at [753, 607] on span "▼" at bounding box center [748, 609] width 37 height 37
type input "*****"
click at [593, 541] on div "Day # 2 2025/08/20" at bounding box center [535, 569] width 150 height 59
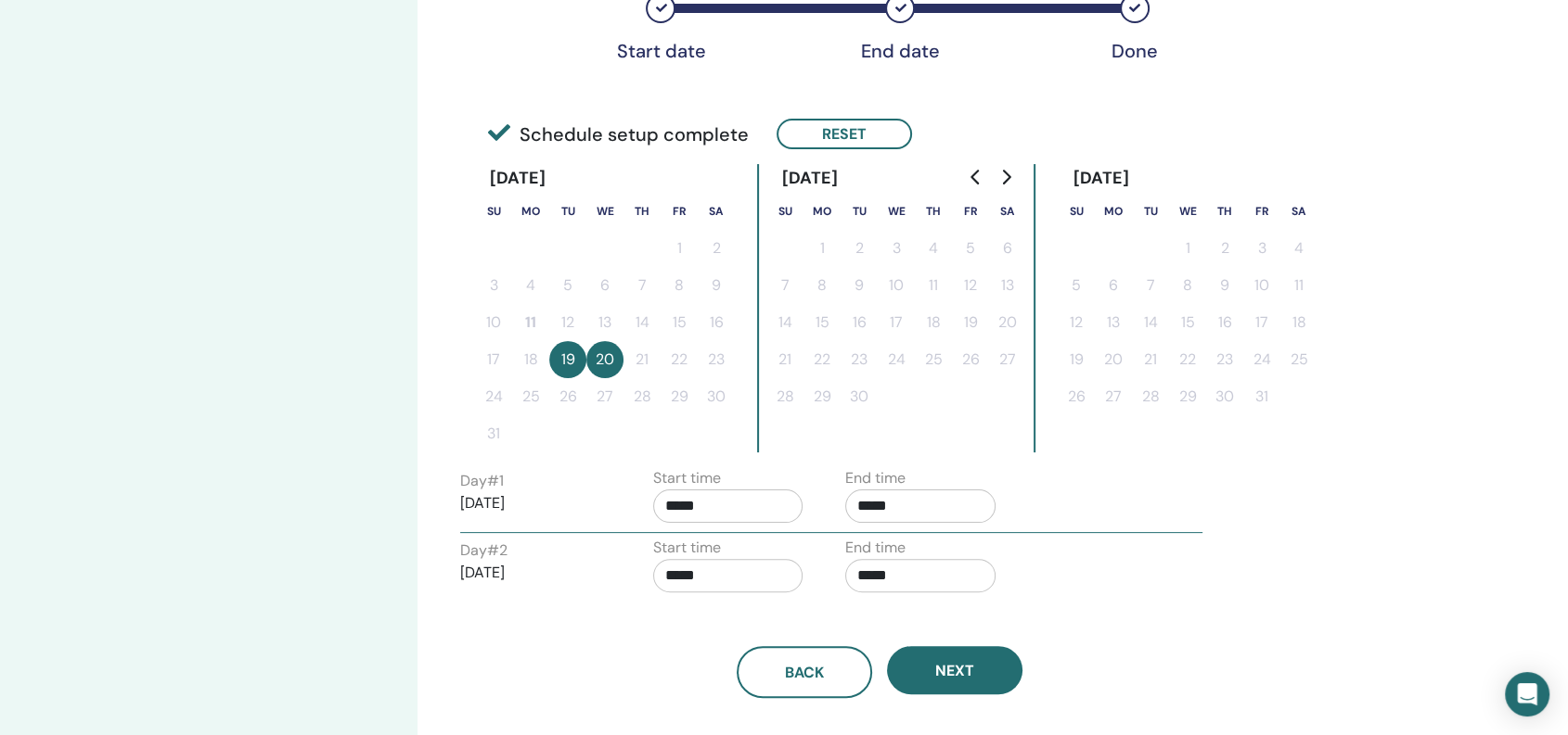
click at [733, 580] on input "*****" at bounding box center [728, 576] width 150 height 34
click at [744, 614] on span "▲" at bounding box center [748, 623] width 37 height 37
click at [748, 613] on span "▲" at bounding box center [748, 623] width 37 height 37
click at [749, 611] on span "▲" at bounding box center [748, 623] width 37 height 37
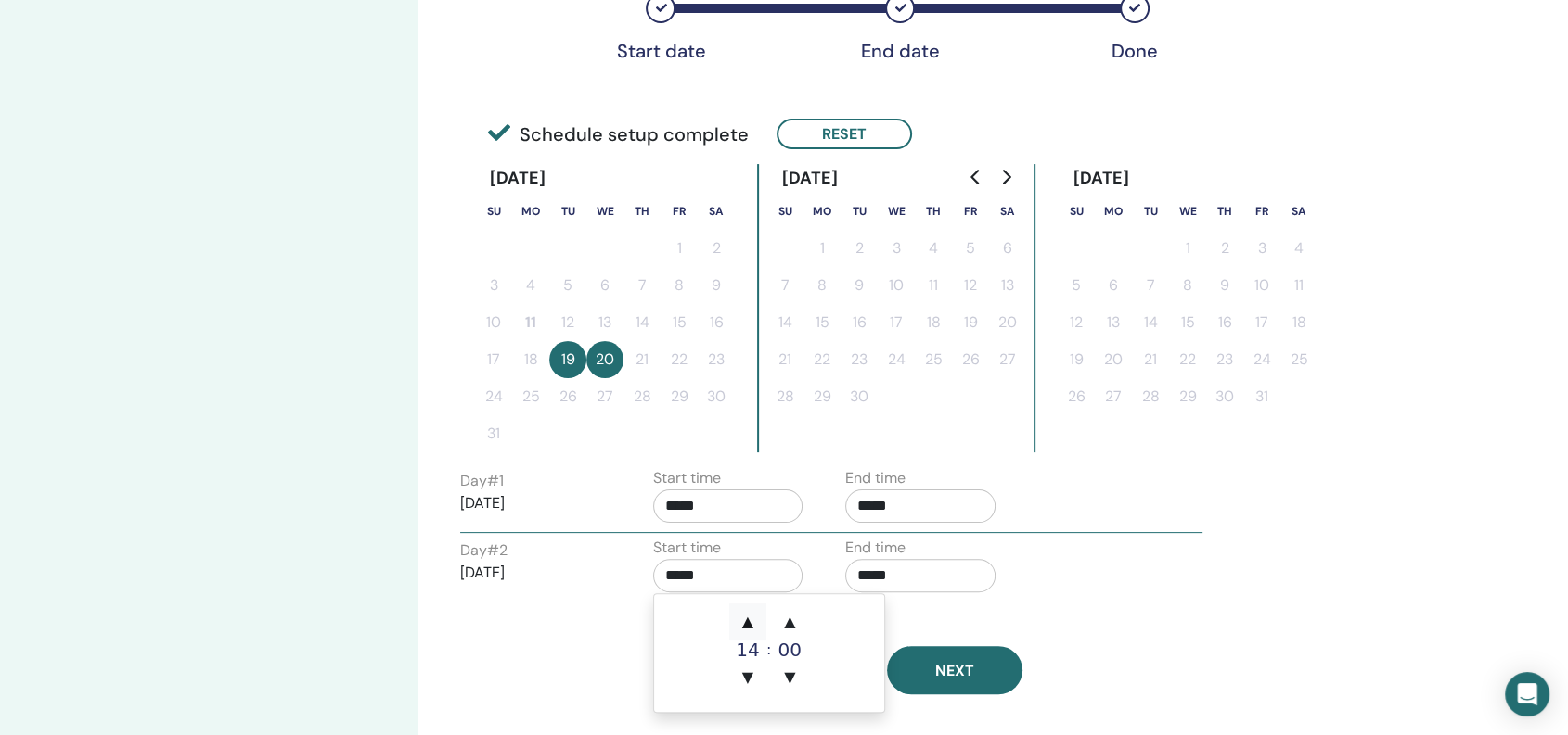
click at [750, 611] on span "▲" at bounding box center [748, 623] width 37 height 37
type input "*****"
click at [750, 611] on span "▲" at bounding box center [748, 623] width 37 height 37
click at [750, 610] on span "▲" at bounding box center [748, 623] width 37 height 37
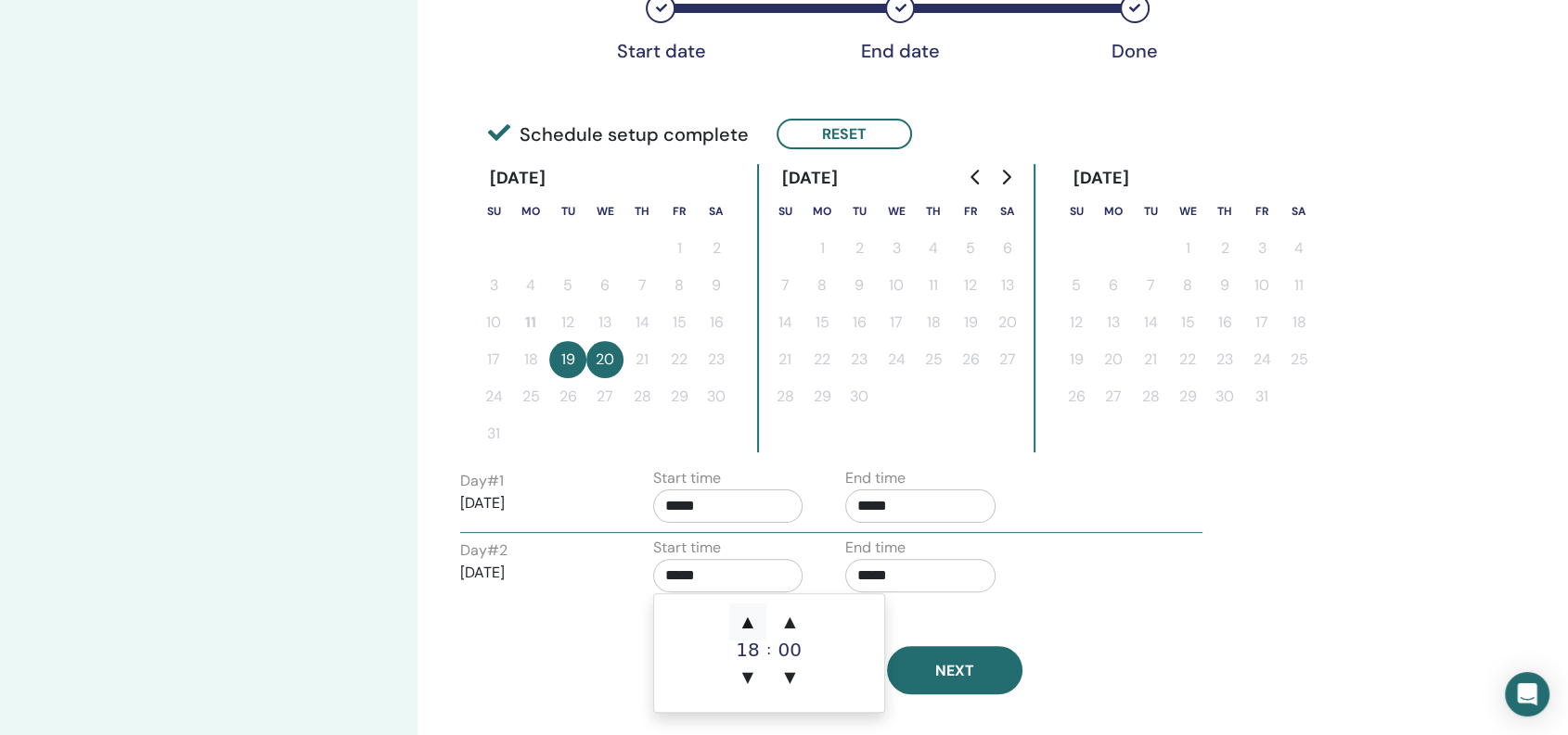
click at [750, 610] on span "▲" at bounding box center [748, 623] width 37 height 37
click at [750, 612] on span "▲" at bounding box center [748, 623] width 37 height 37
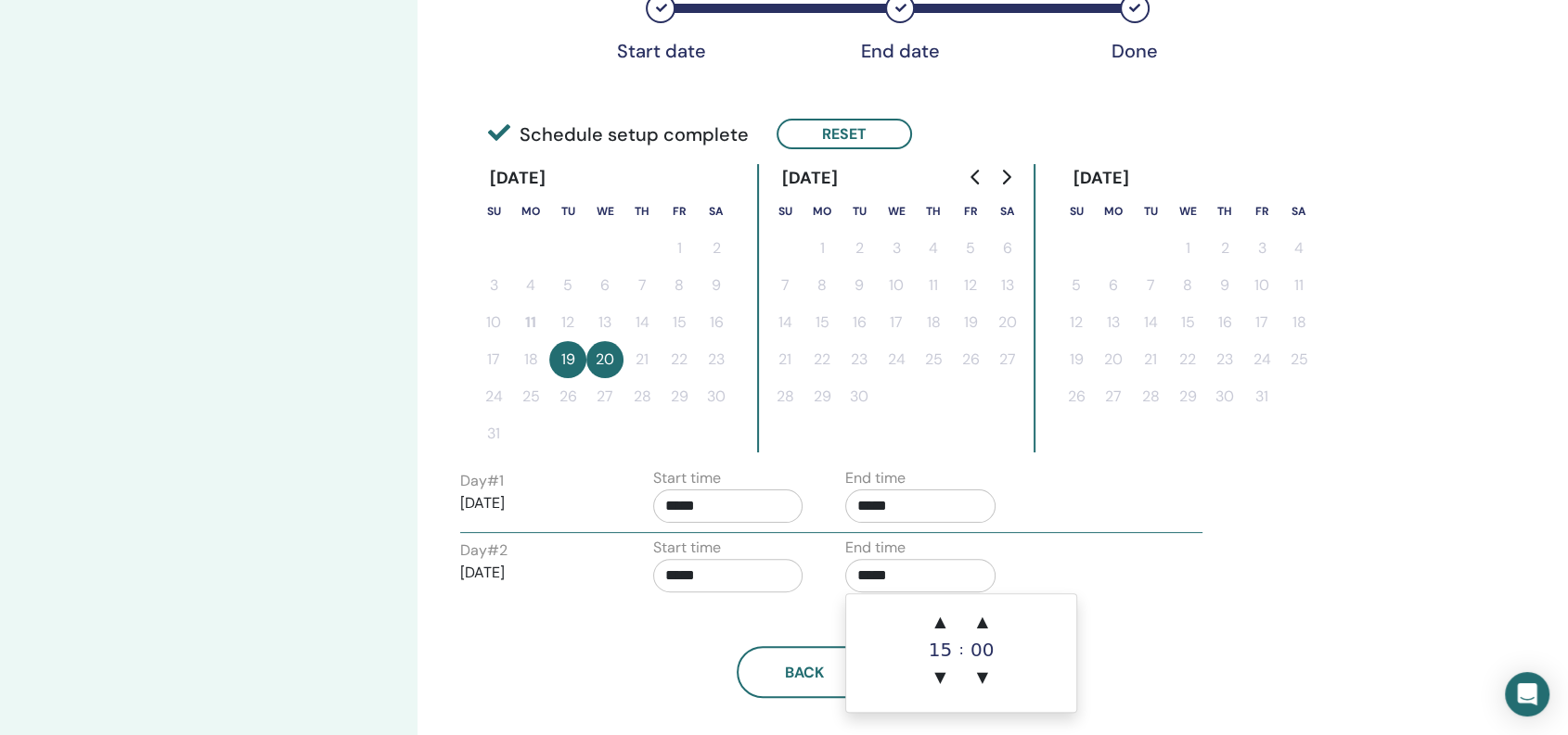
click at [925, 574] on input "*****" at bounding box center [920, 576] width 150 height 34
click at [948, 623] on span "▲" at bounding box center [939, 623] width 37 height 37
click at [948, 622] on span "▲" at bounding box center [939, 623] width 37 height 37
click at [947, 621] on span "▲" at bounding box center [939, 623] width 37 height 37
click at [945, 620] on span "▲" at bounding box center [939, 623] width 37 height 37
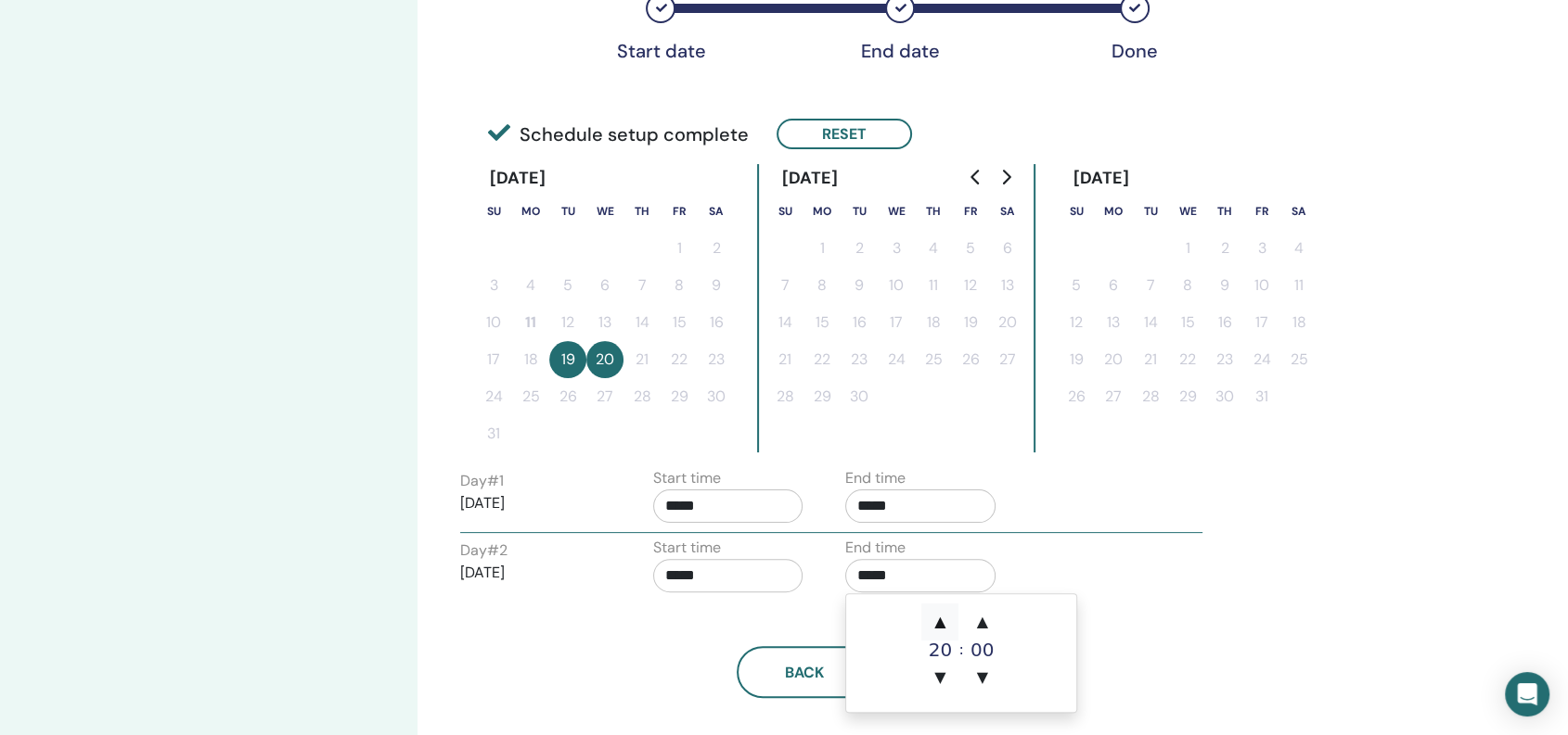
click at [944, 618] on span "▲" at bounding box center [939, 623] width 37 height 37
click at [943, 618] on span "▲" at bounding box center [939, 623] width 37 height 37
click at [942, 619] on span "▲" at bounding box center [939, 623] width 37 height 37
click at [974, 625] on span "▲" at bounding box center [983, 623] width 37 height 37
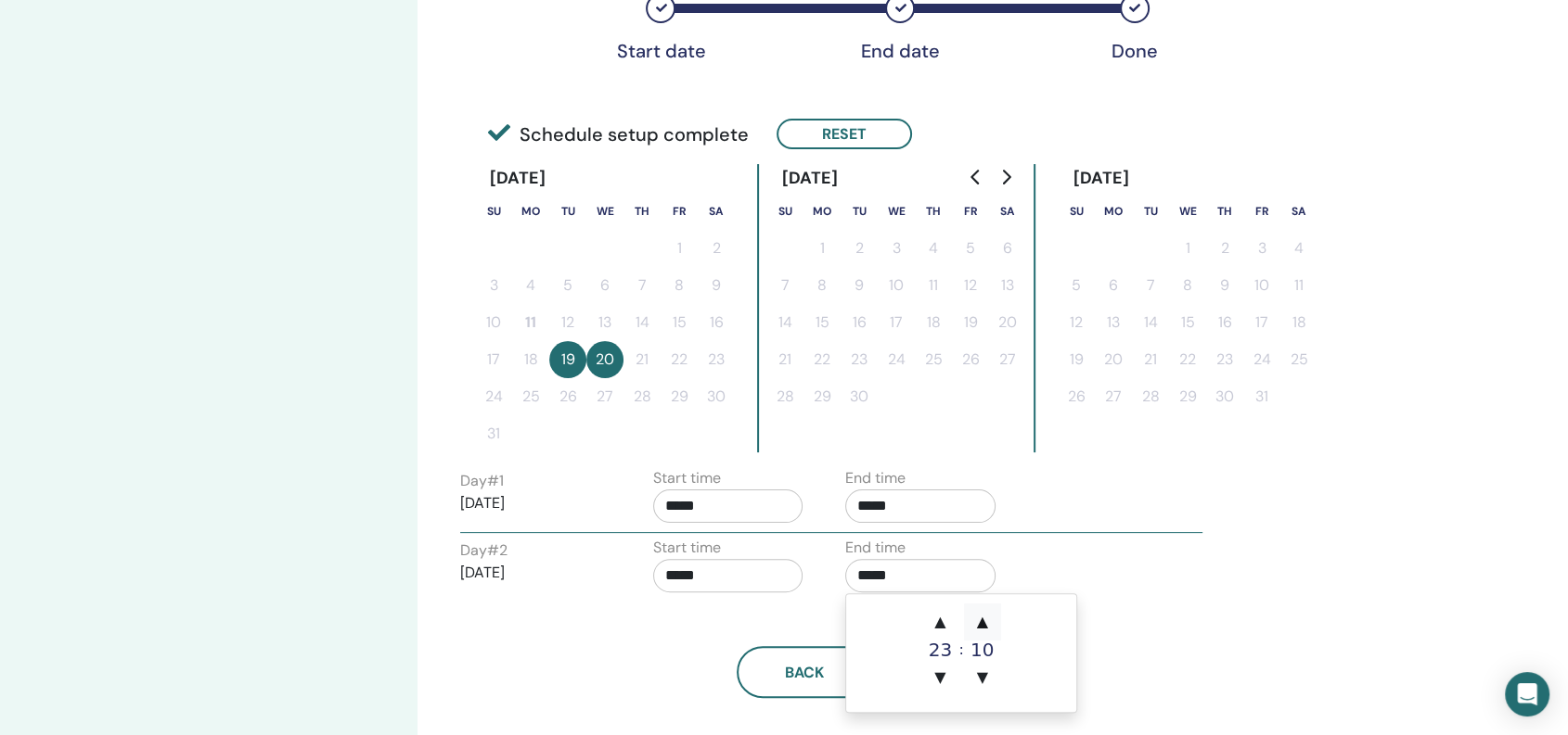
click at [973, 621] on span "▲" at bounding box center [983, 623] width 37 height 37
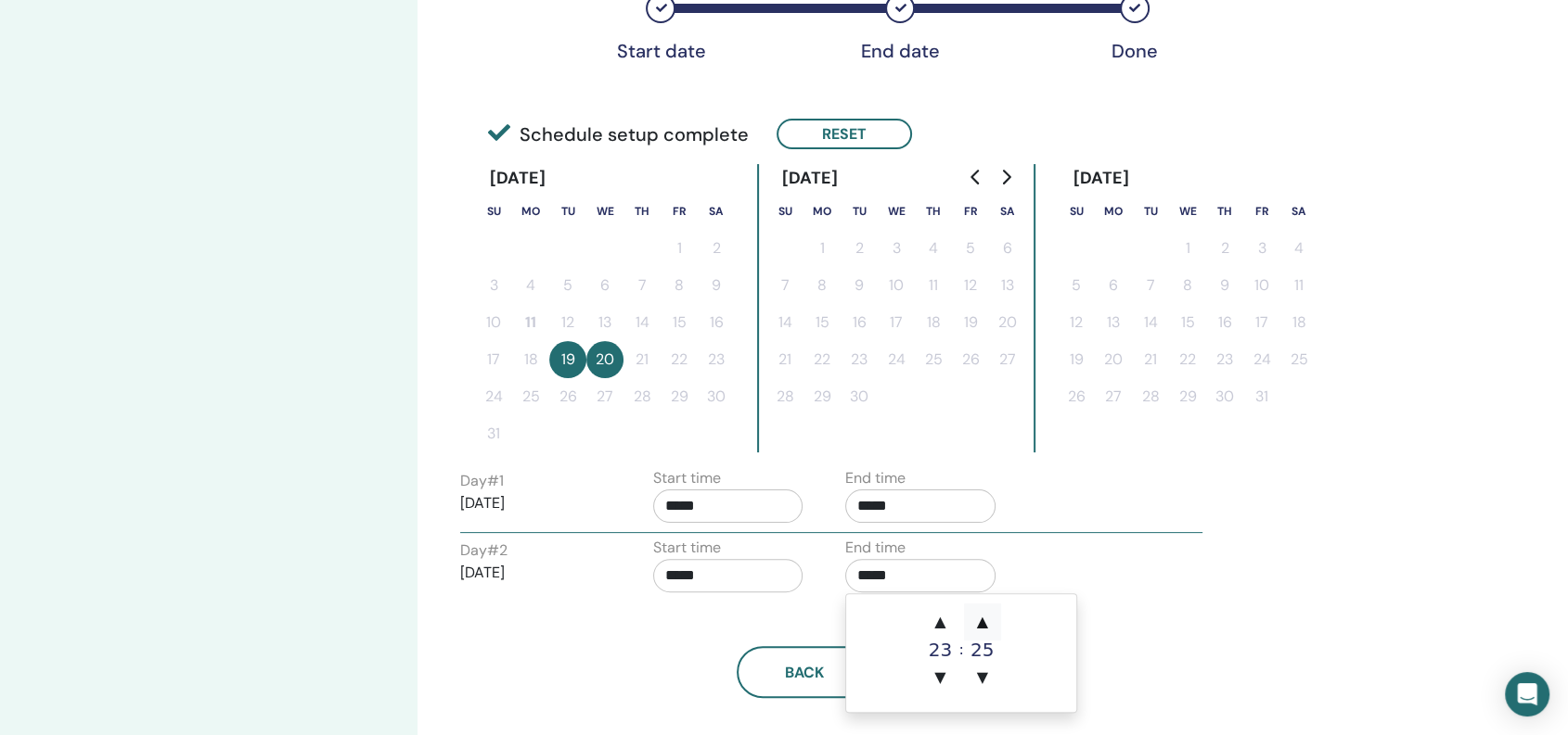
type input "*****"
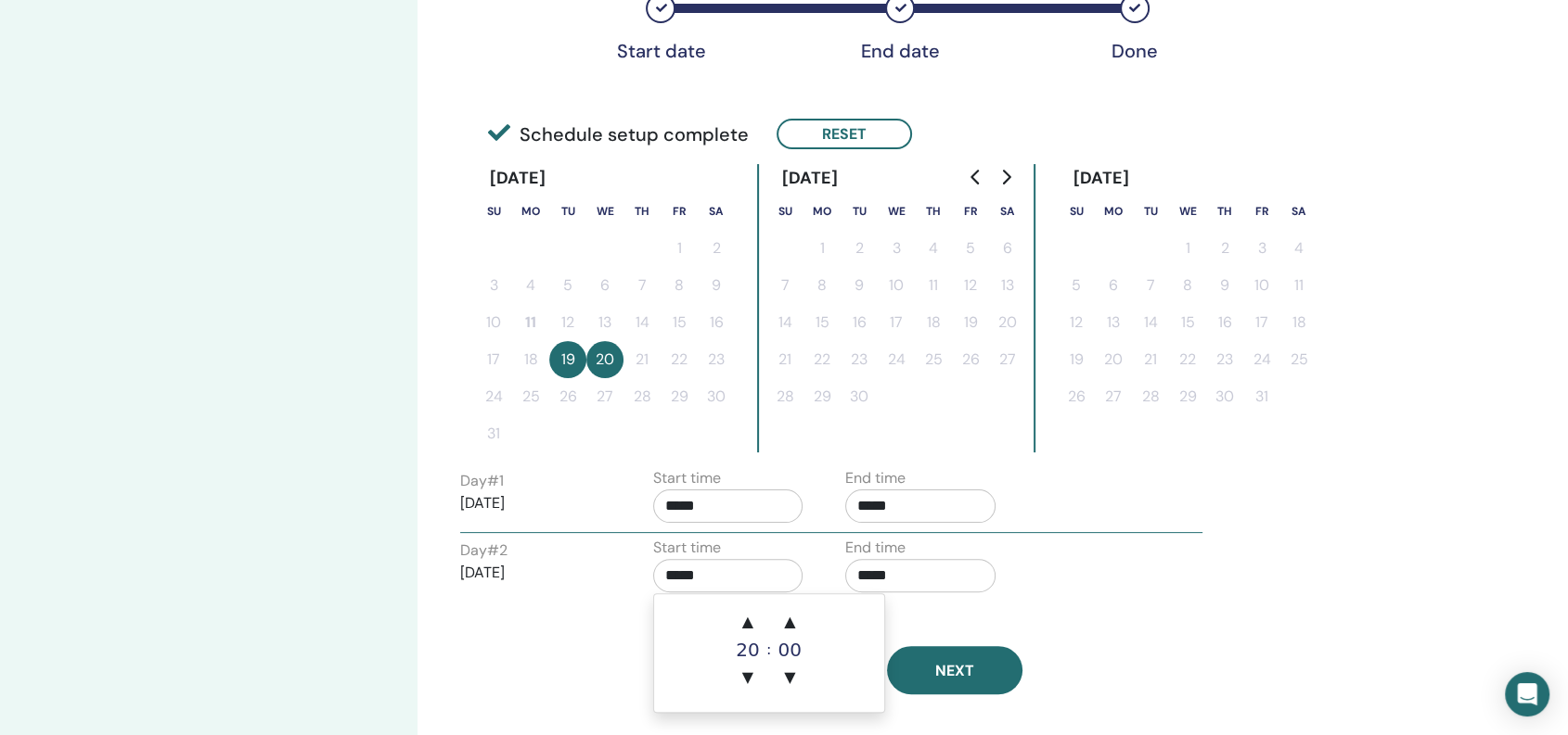
click at [689, 560] on input "*****" at bounding box center [728, 576] width 150 height 34
click at [750, 626] on span "▲" at bounding box center [748, 623] width 37 height 37
click at [754, 668] on span "▼" at bounding box center [748, 678] width 37 height 37
type input "*****"
click at [1087, 564] on div "Day # 2 2025/08/20 Start time ***** End time *****" at bounding box center [831, 569] width 770 height 65
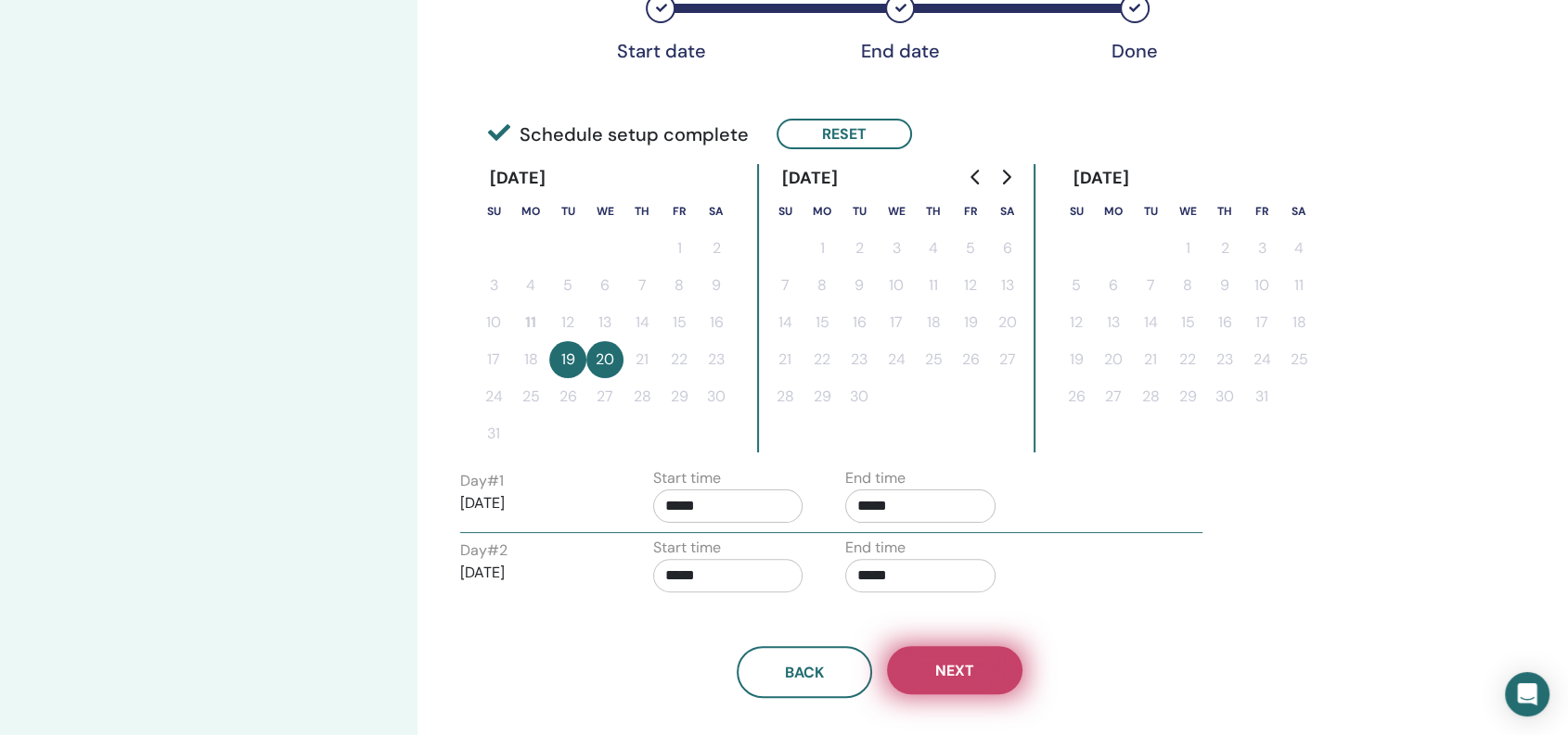
click at [972, 672] on span "Next" at bounding box center [954, 671] width 38 height 20
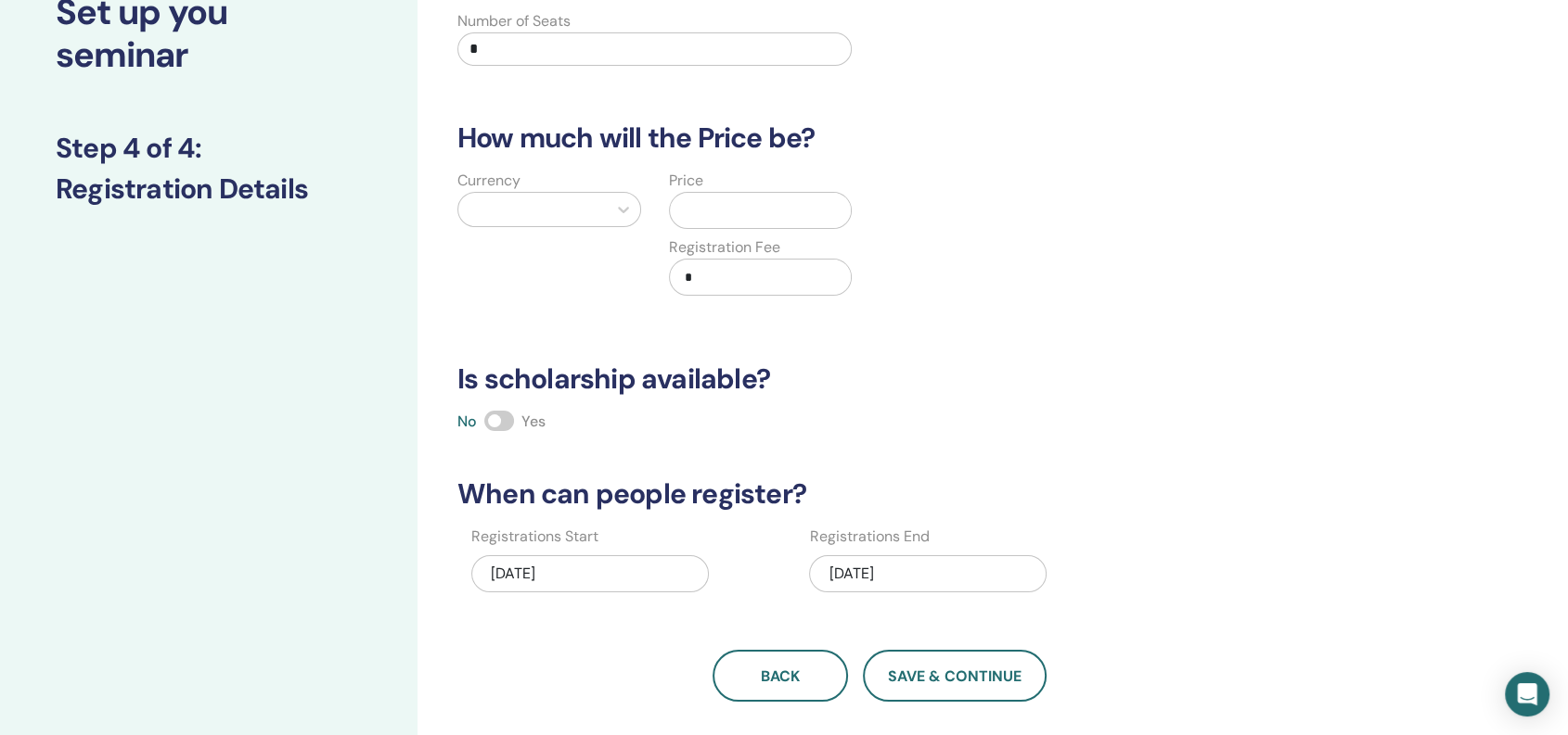
scroll to position [0, 0]
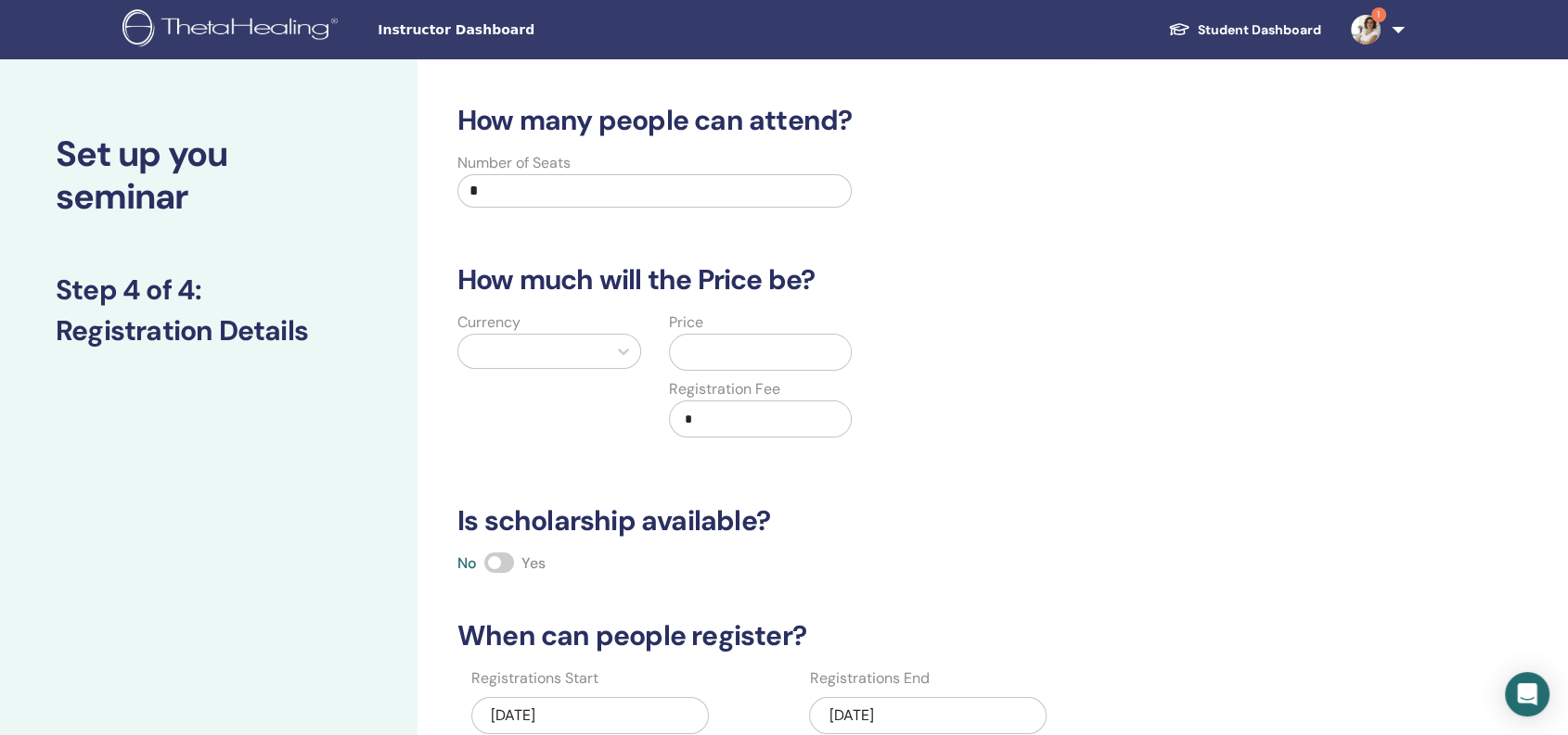
click at [538, 186] on input "*" at bounding box center [654, 191] width 395 height 34
type input "**"
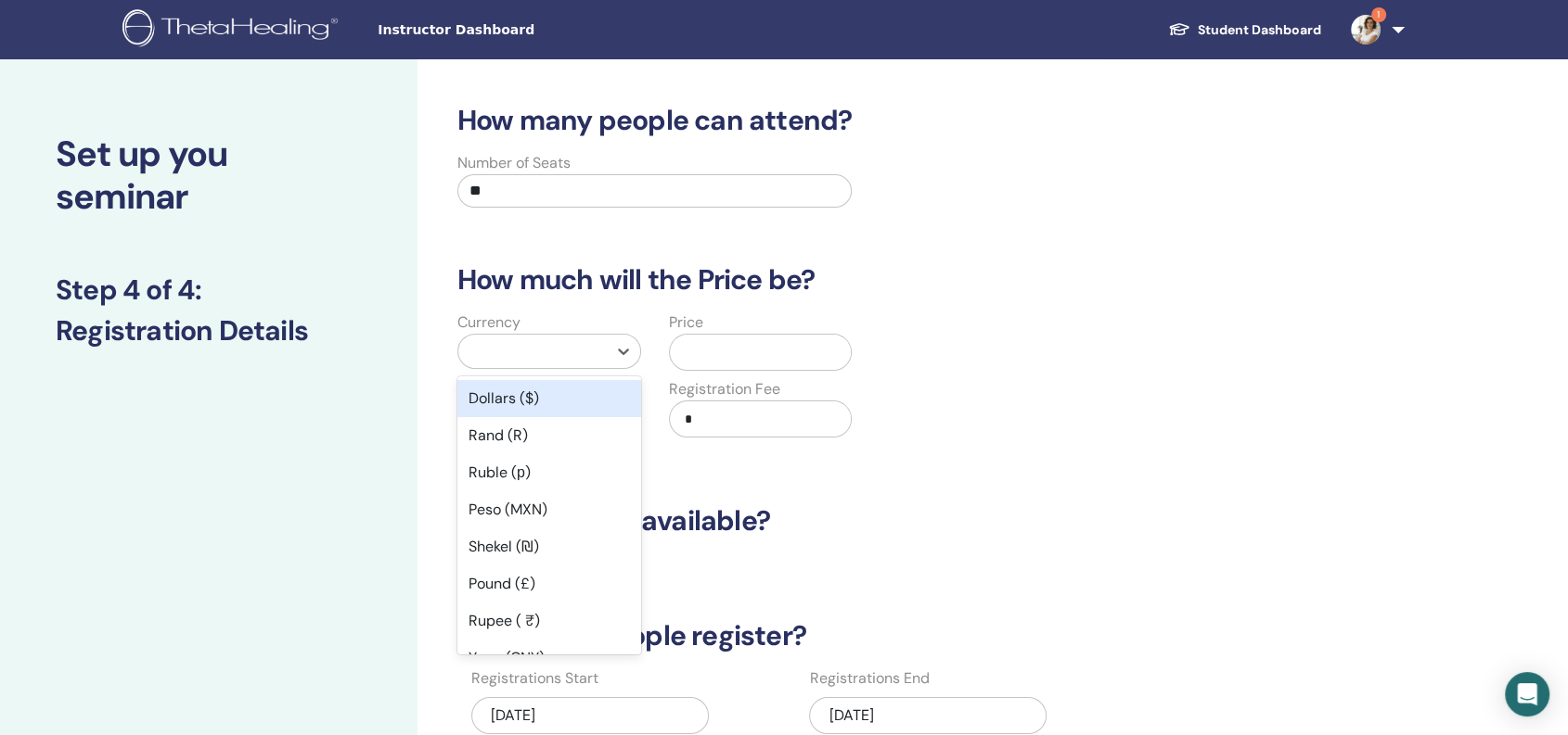
click at [571, 358] on div at bounding box center [533, 351] width 130 height 26
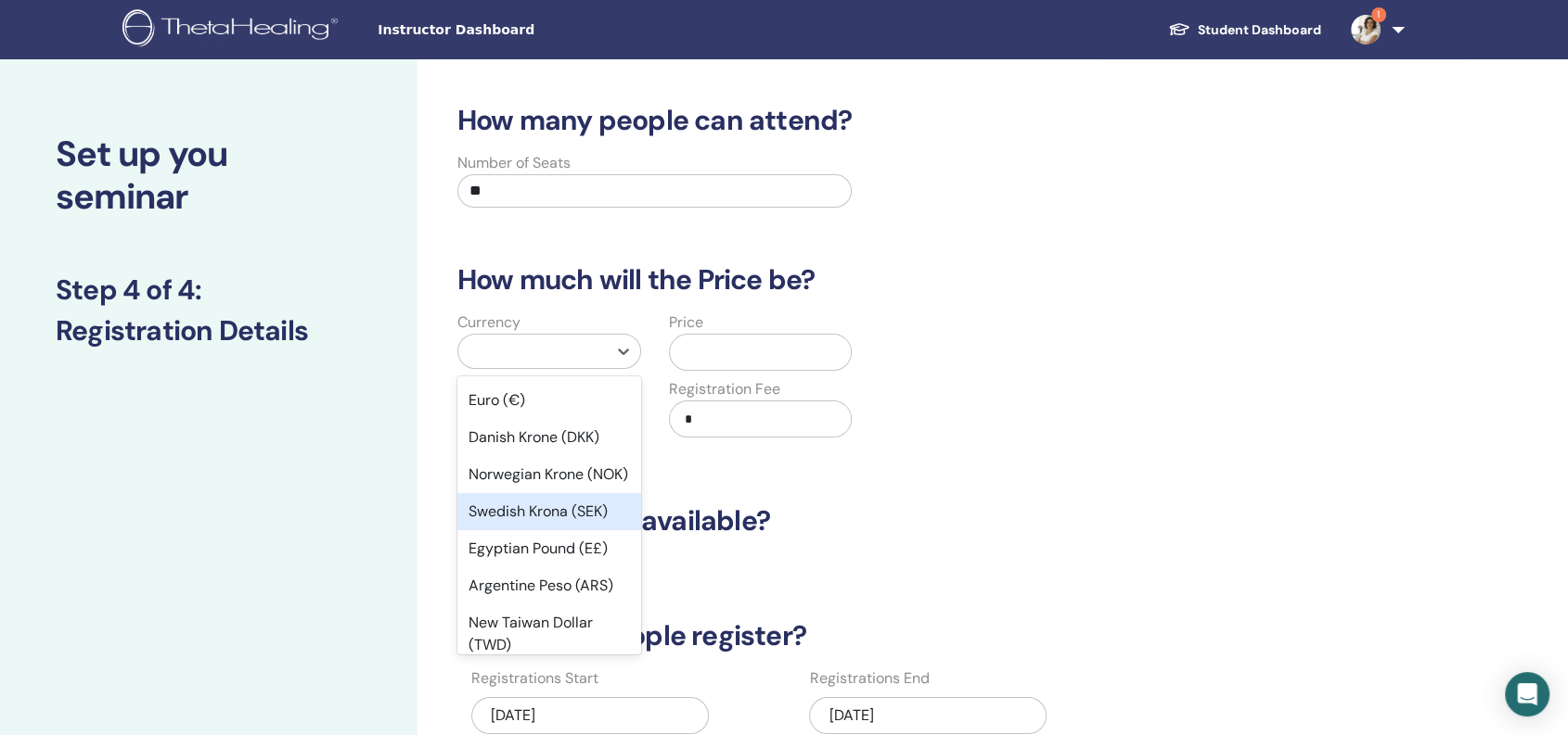
scroll to position [1277, 0]
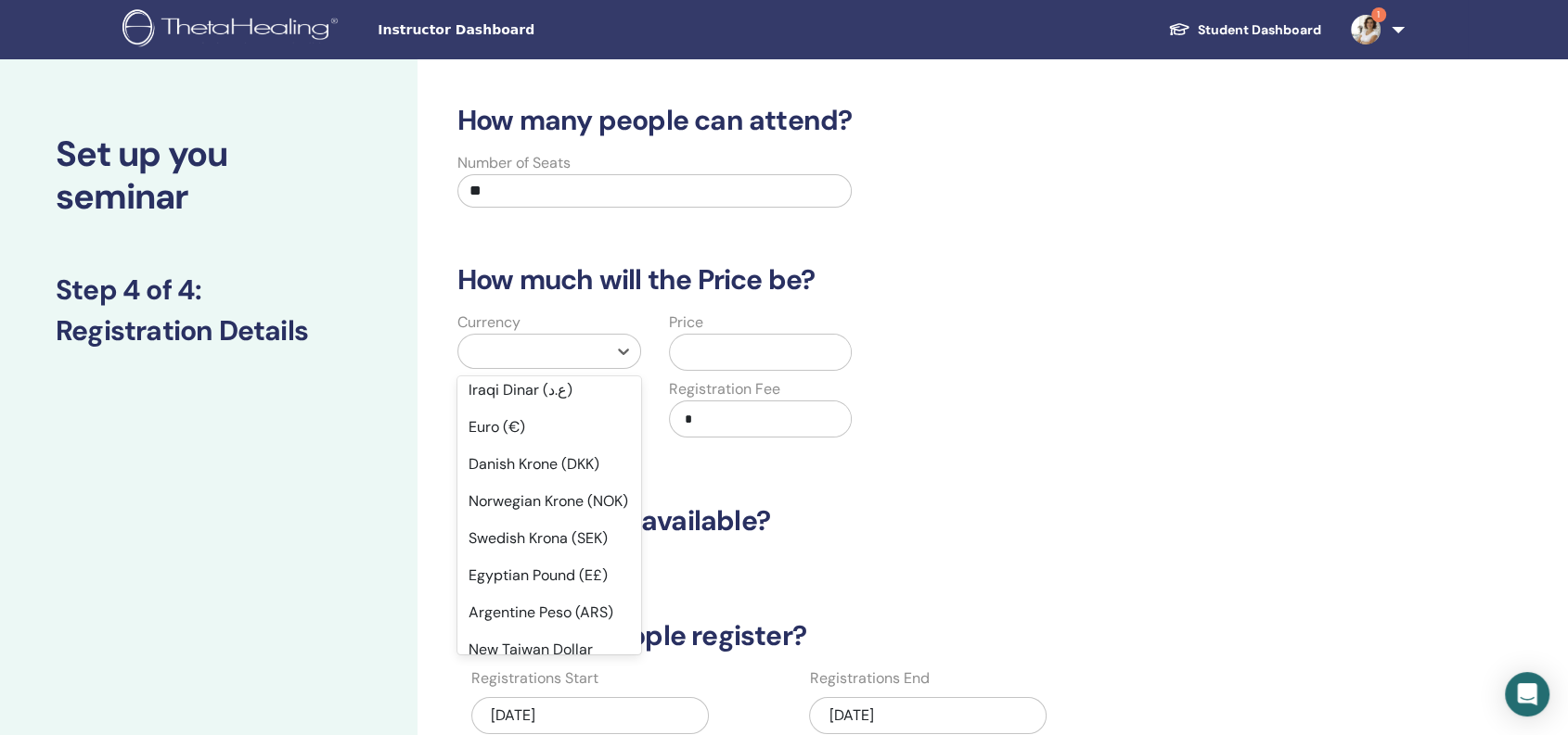
click at [553, 334] on div "Türk Lirası (₺)" at bounding box center [549, 317] width 184 height 37
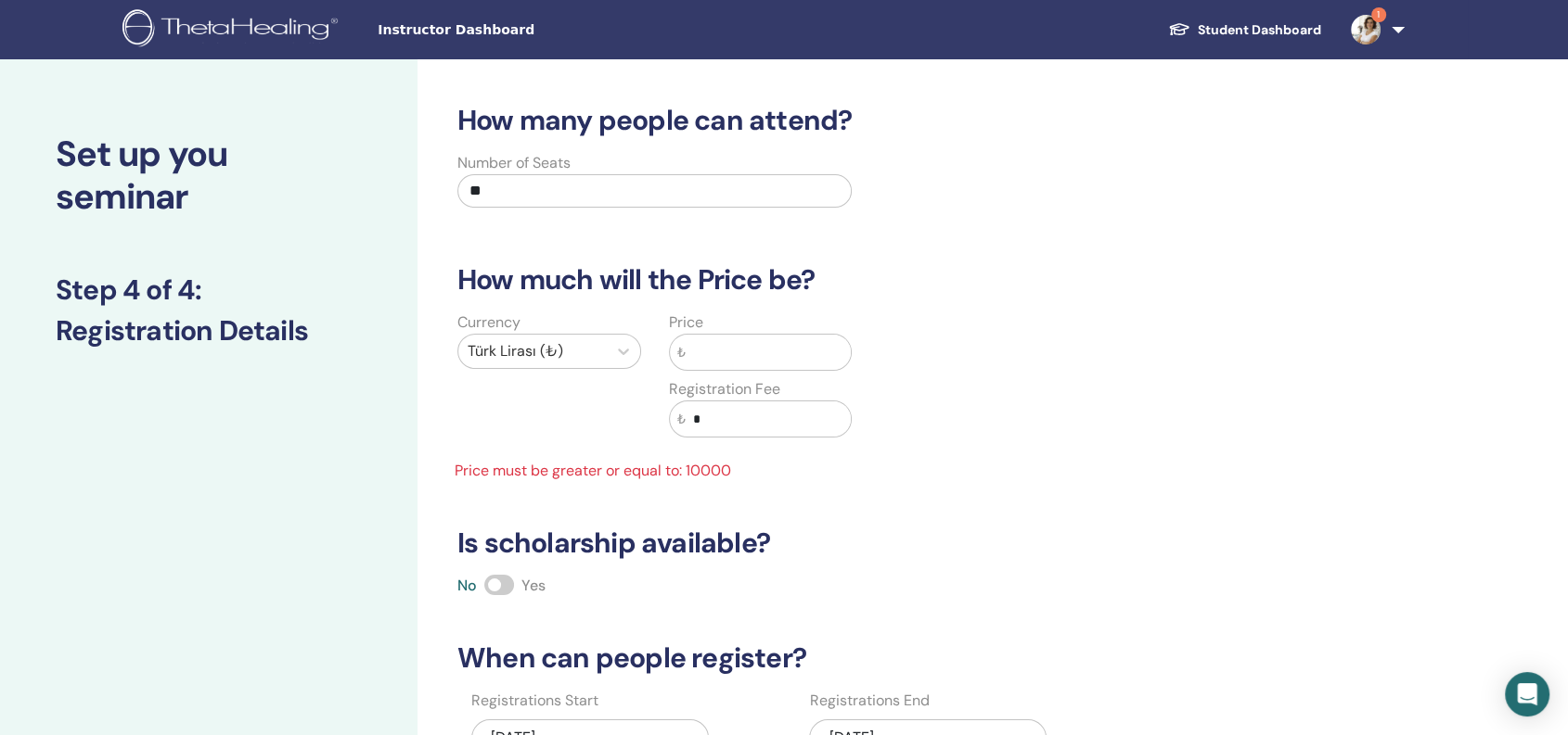
click at [750, 352] on input "text" at bounding box center [769, 352] width 166 height 36
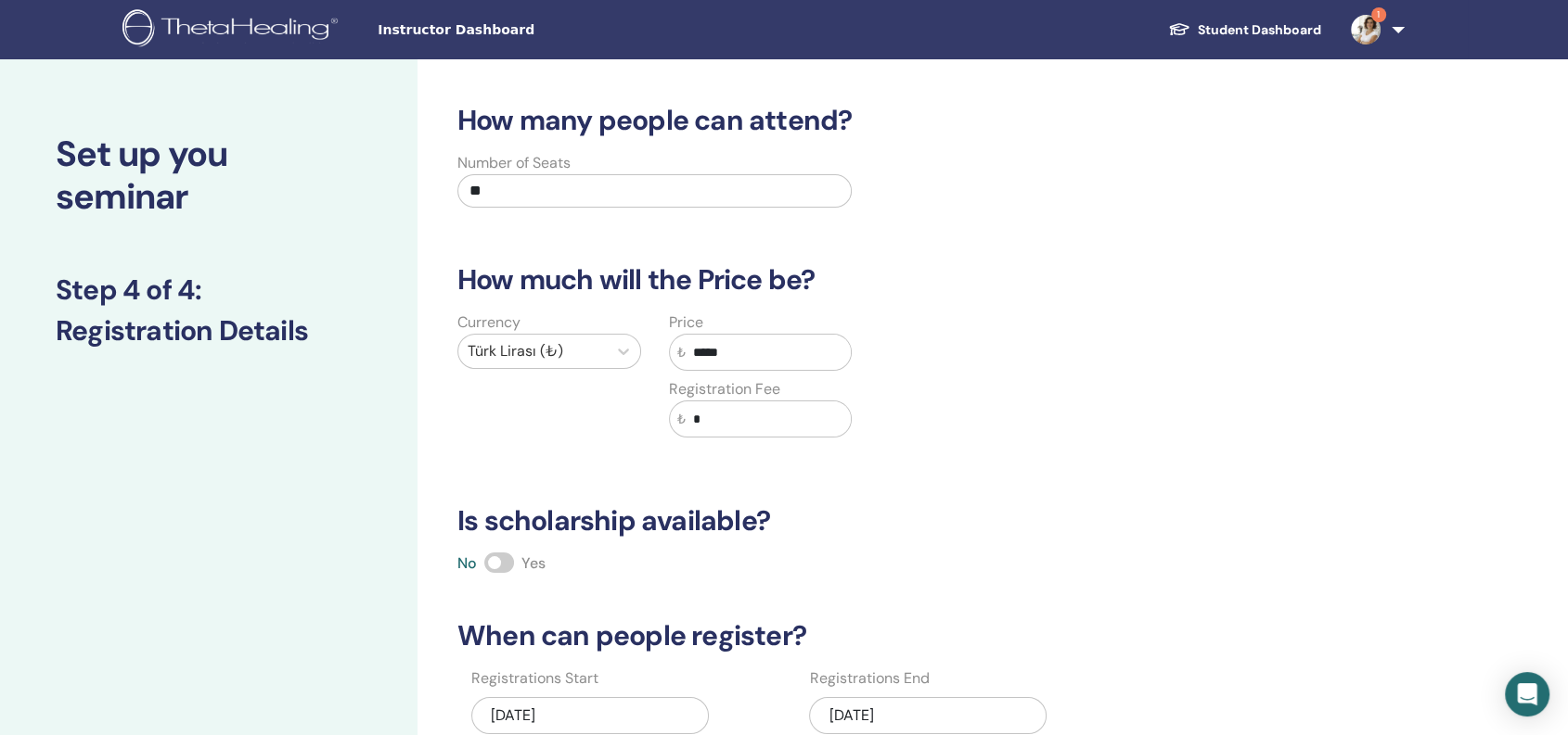
type input "*****"
click at [788, 447] on div "Price ₺ ***** Registration Fee ₺ *" at bounding box center [761, 386] width 211 height 148
click at [776, 429] on input "*" at bounding box center [769, 419] width 166 height 36
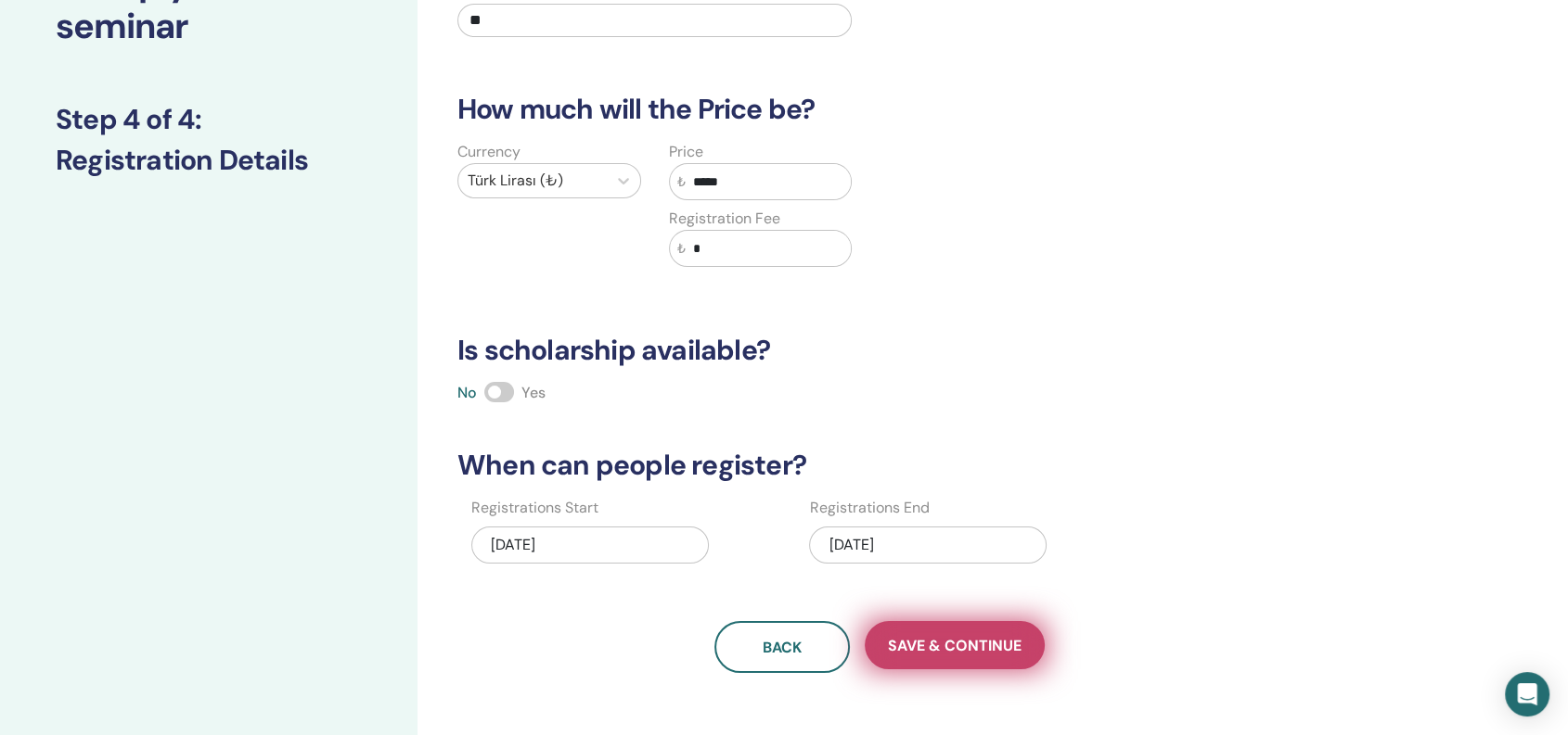
click at [965, 658] on button "Save & Continue" at bounding box center [954, 645] width 180 height 48
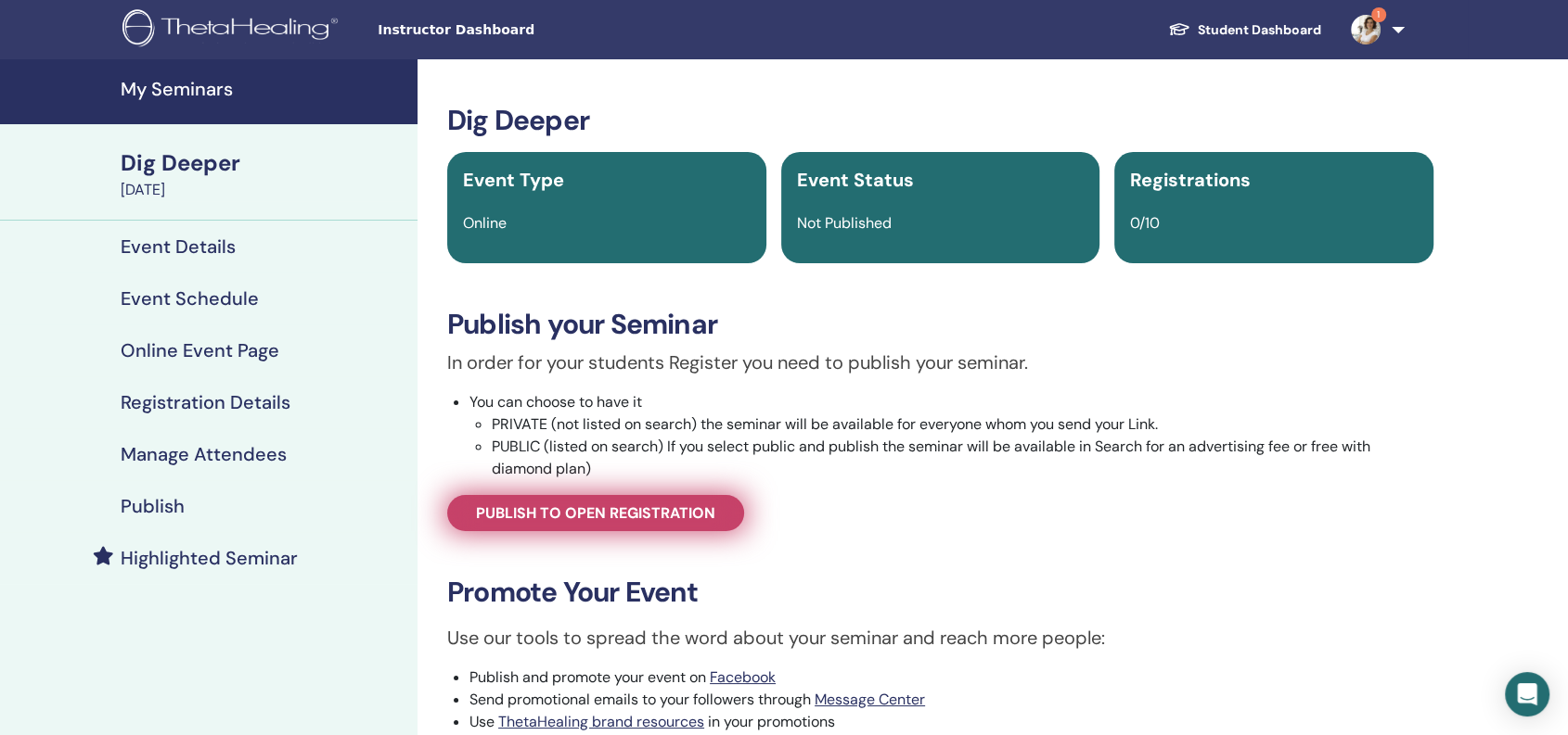
click at [573, 512] on span "Publish to open registration" at bounding box center [595, 513] width 240 height 20
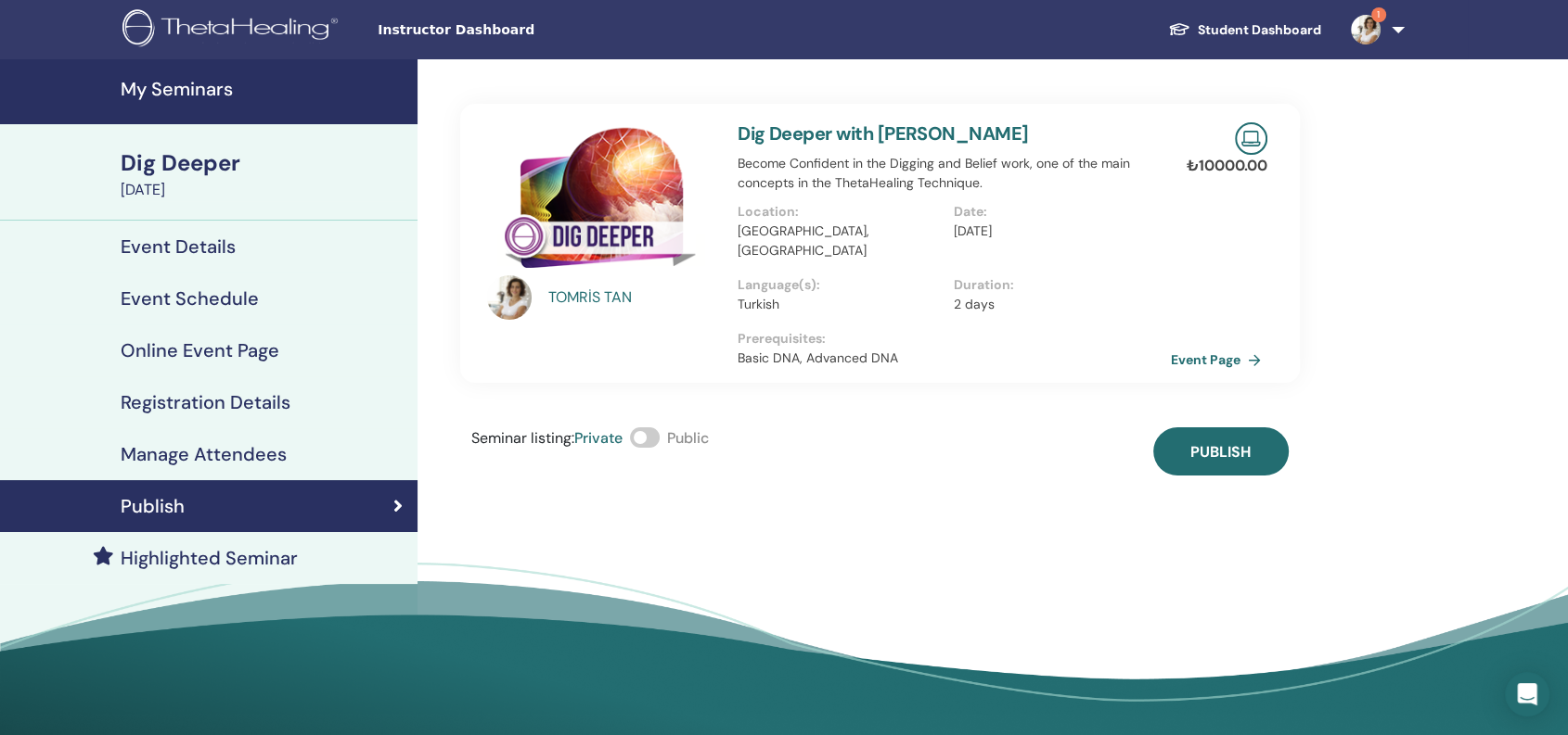
click at [651, 427] on span at bounding box center [644, 437] width 30 height 21
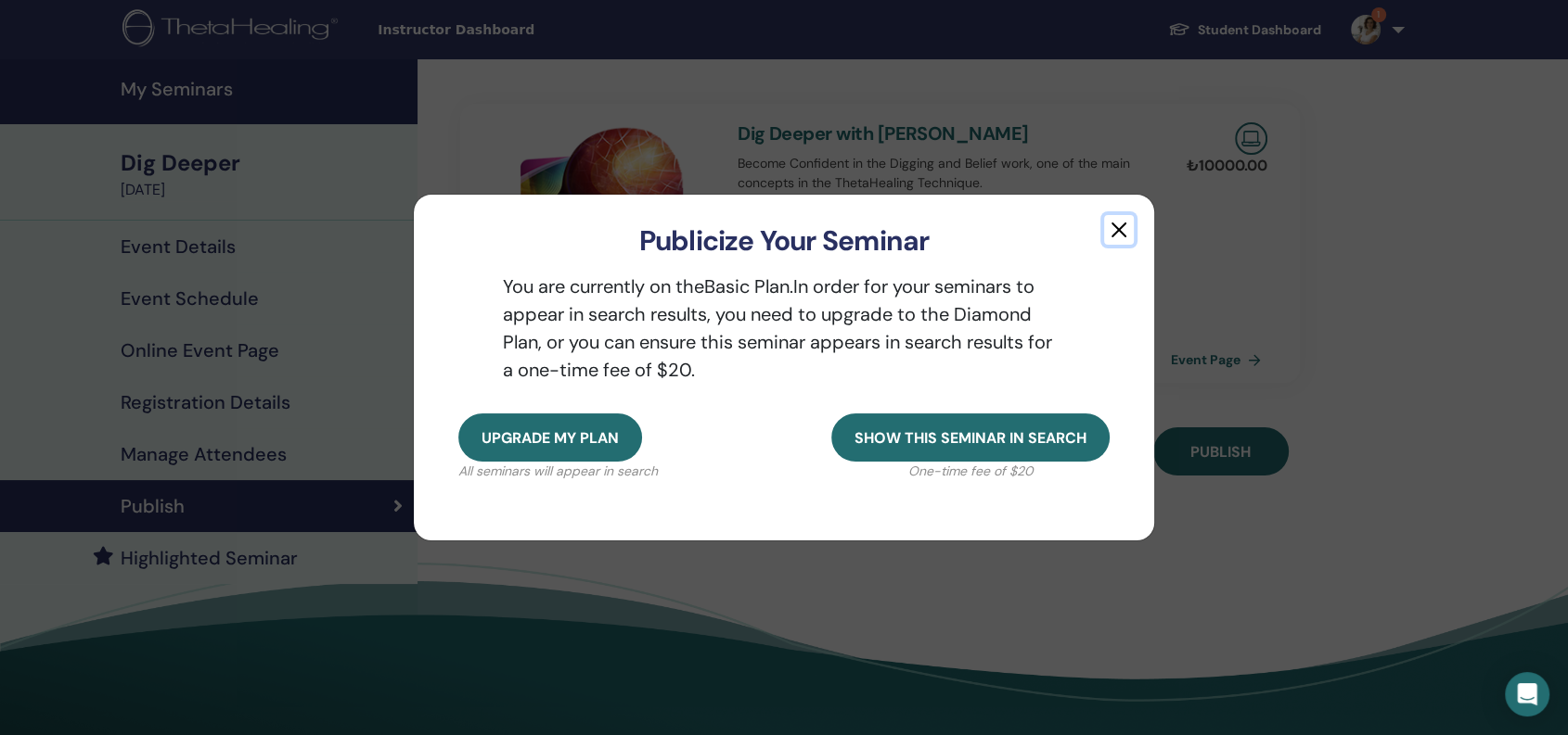
click at [1114, 225] on button "button" at bounding box center [1119, 230] width 30 height 30
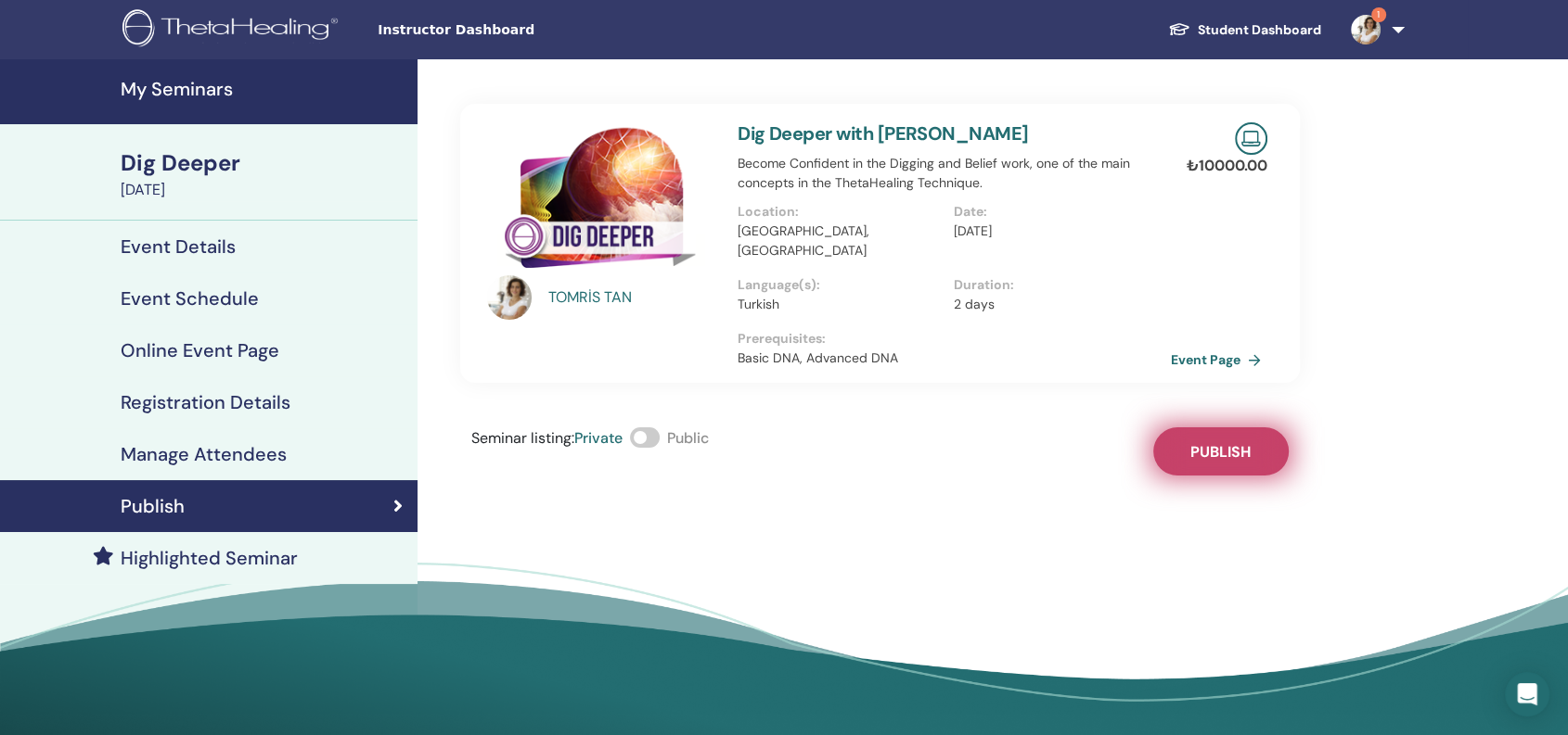
click at [1210, 442] on span "Publish" at bounding box center [1220, 452] width 60 height 20
click at [163, 160] on div "Dig Deeper" at bounding box center [263, 163] width 286 height 32
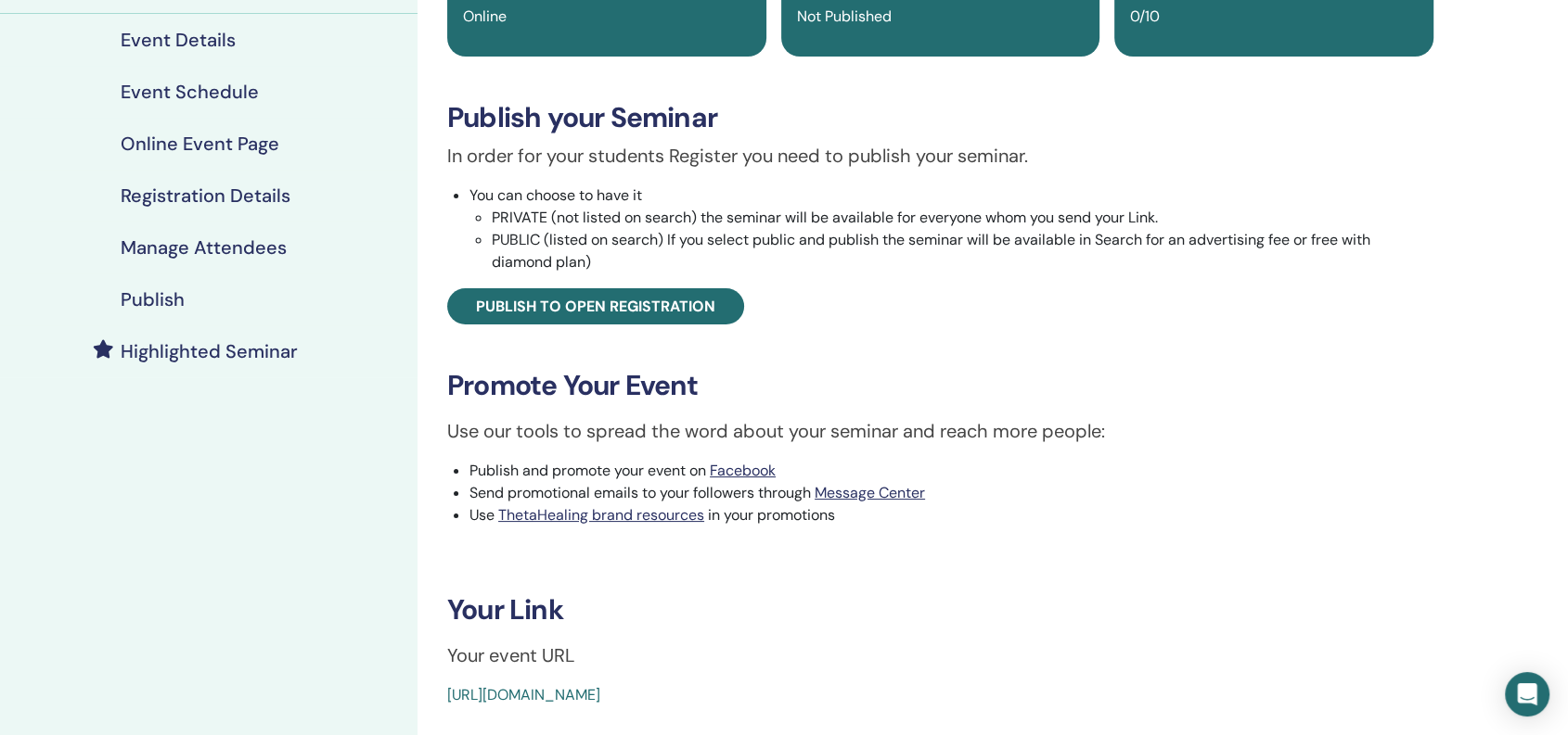
scroll to position [343, 0]
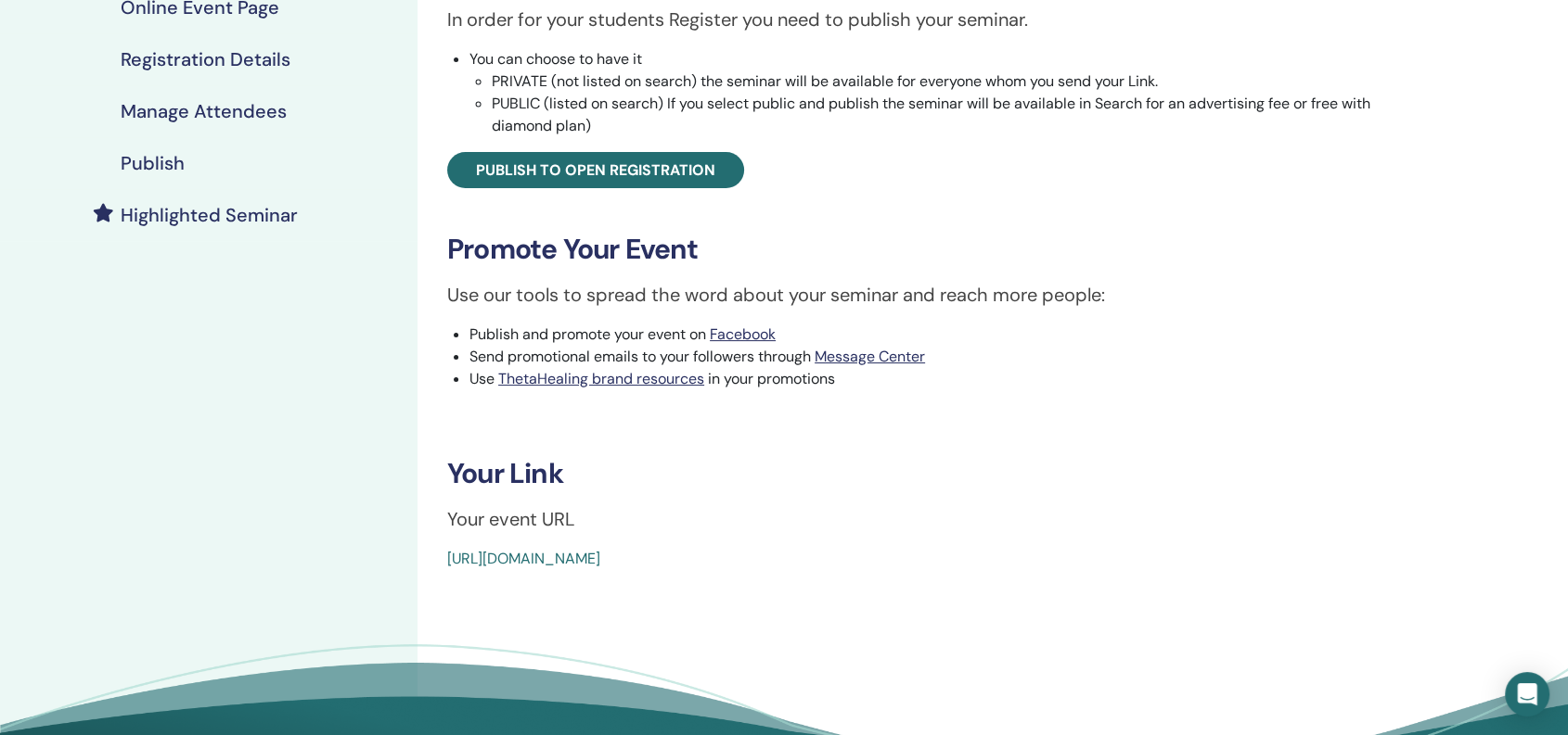
drag, startPoint x: 445, startPoint y: 558, endPoint x: 866, endPoint y: 606, distance: 423.7
click at [868, 606] on div "Dig Deeper Event Type Online Event Status Not Published Registrations 0/10 Publ…" at bounding box center [939, 272] width 1045 height 1114
copy link "[URL][DOMAIN_NAME]"
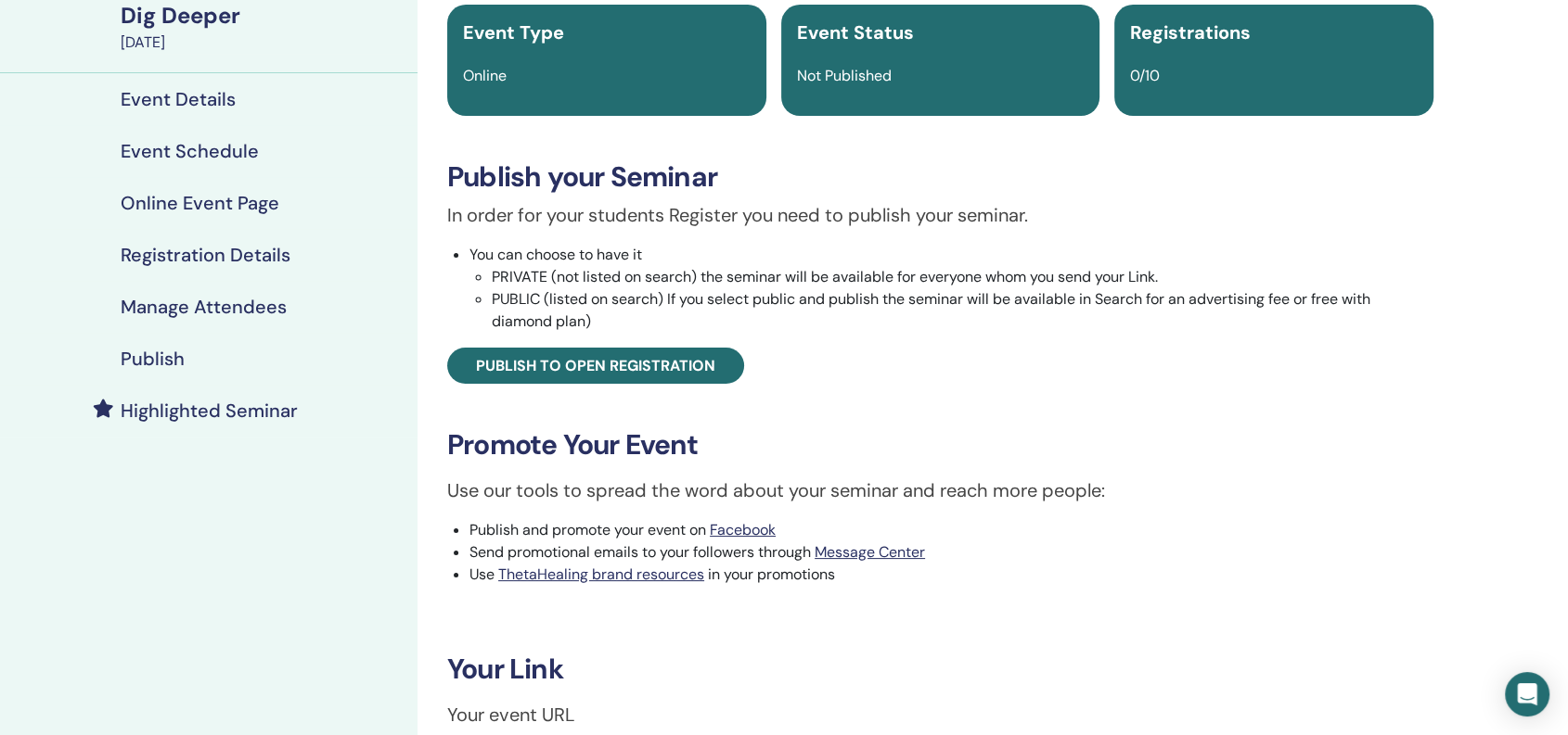
scroll to position [0, 0]
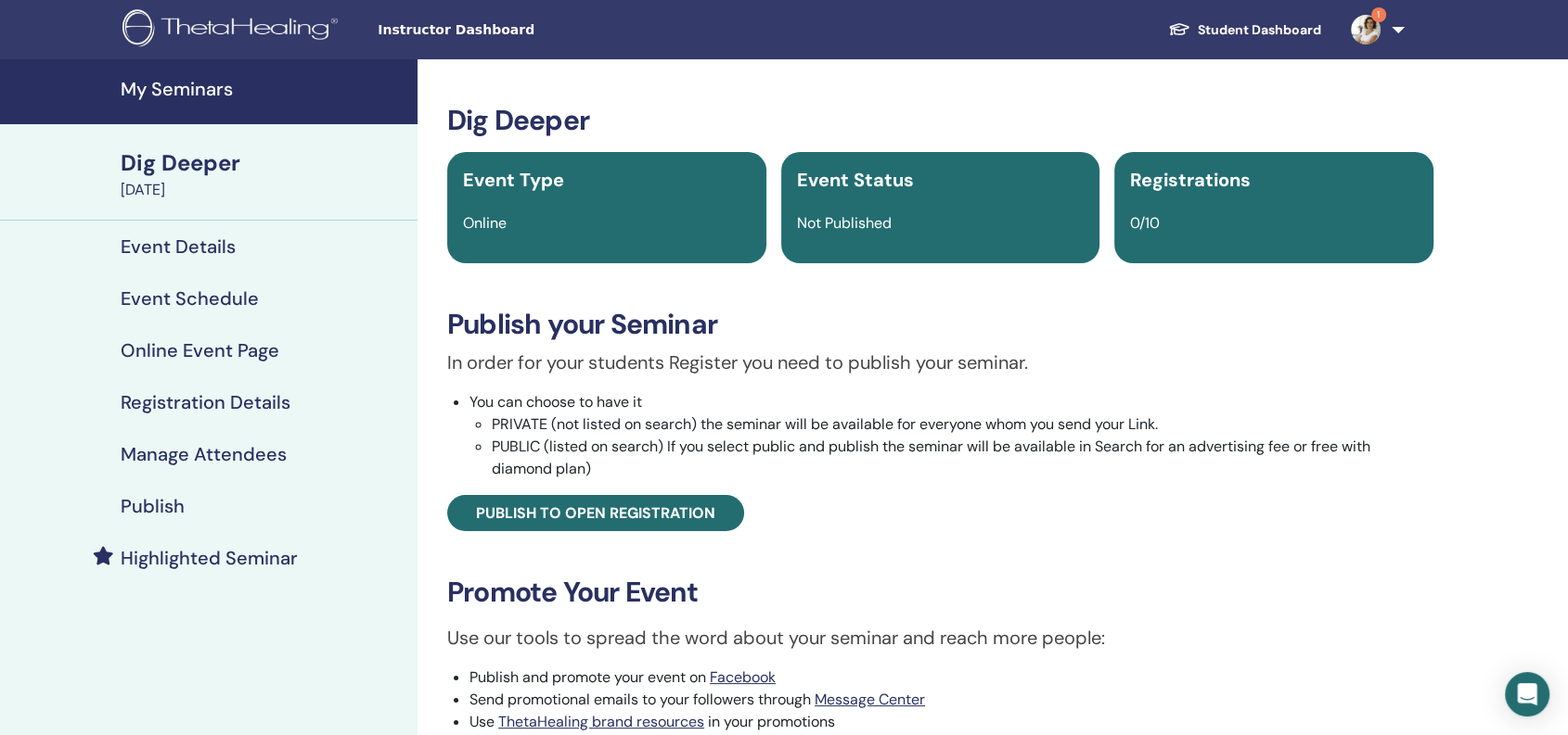
click at [190, 161] on div "Dig Deeper" at bounding box center [263, 163] width 286 height 32
